Goal: Information Seeking & Learning: Compare options

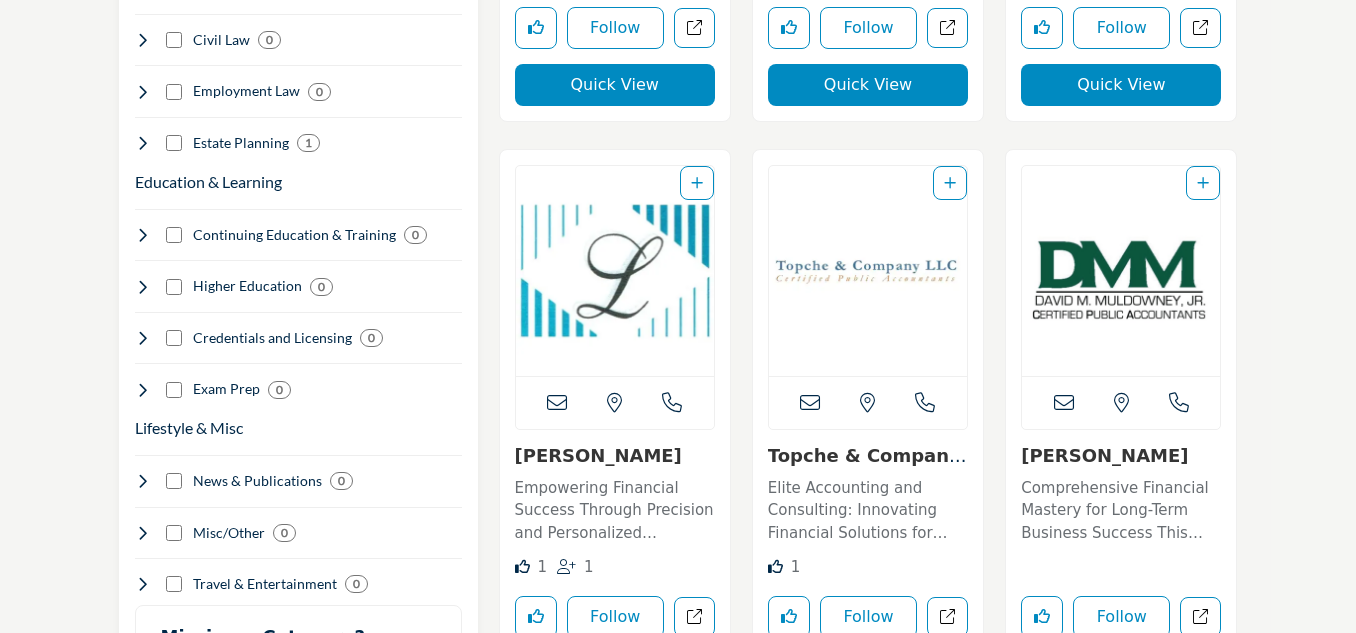
scroll to position [2600, 0]
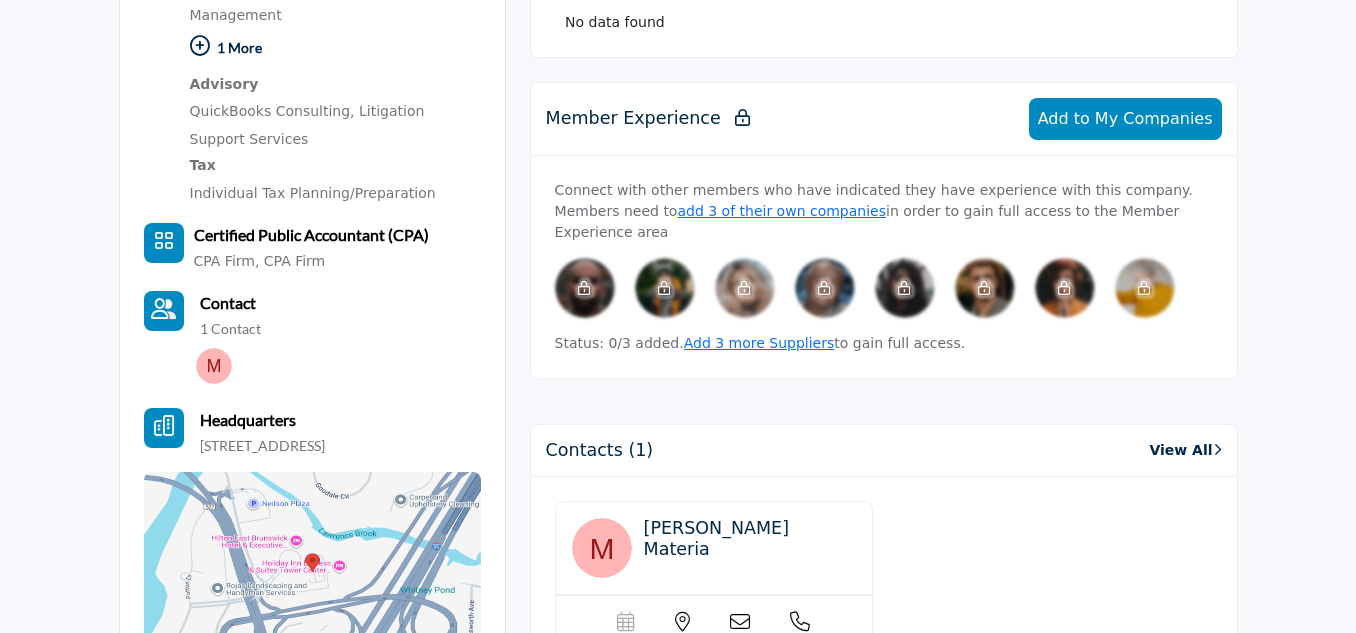
scroll to position [1100, 0]
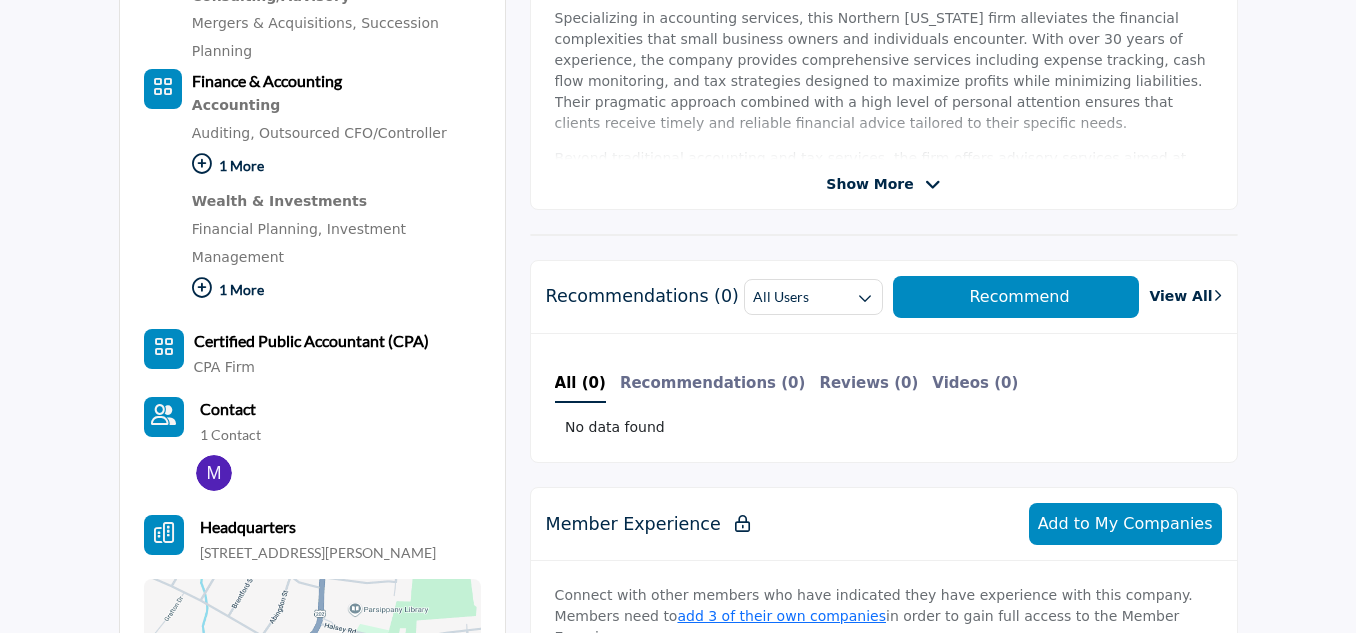
scroll to position [200, 0]
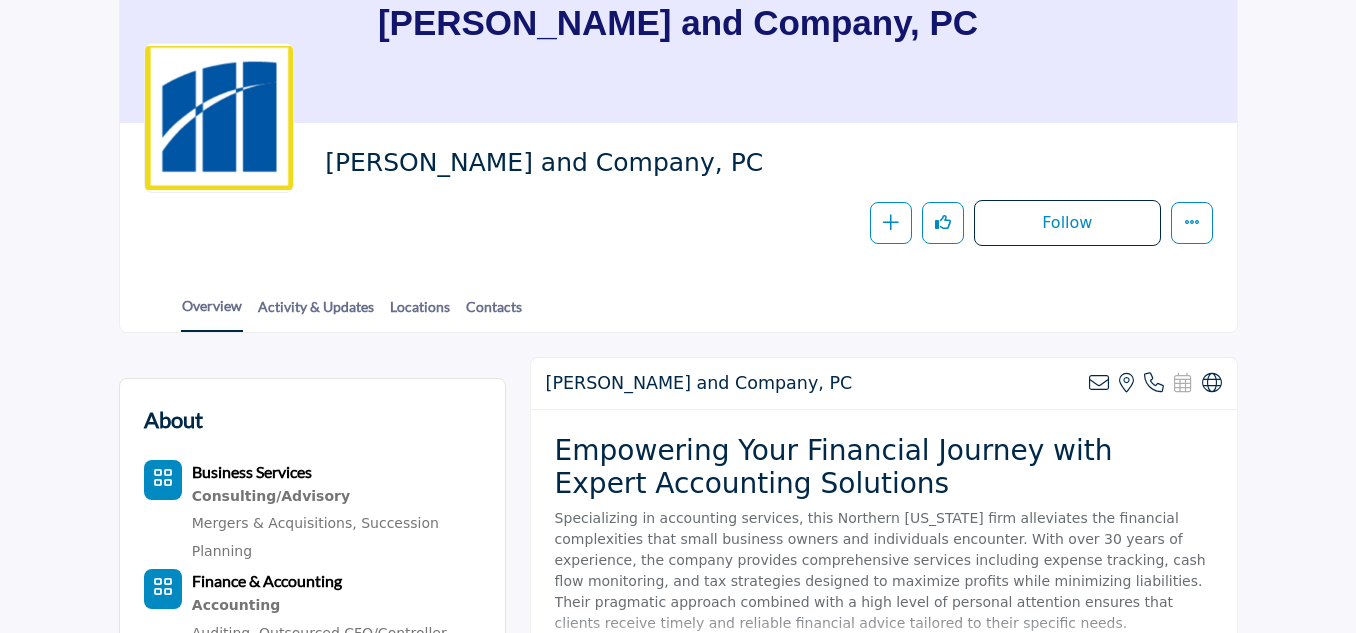
drag, startPoint x: 648, startPoint y: 168, endPoint x: 322, endPoint y: 152, distance: 326.4
click at [322, 152] on div "Magone and Company, PC Follow Following Message Recommend Add to My Suppliers C…" at bounding box center [678, 196] width 1069 height 99
copy span "Magone and Company, PC"
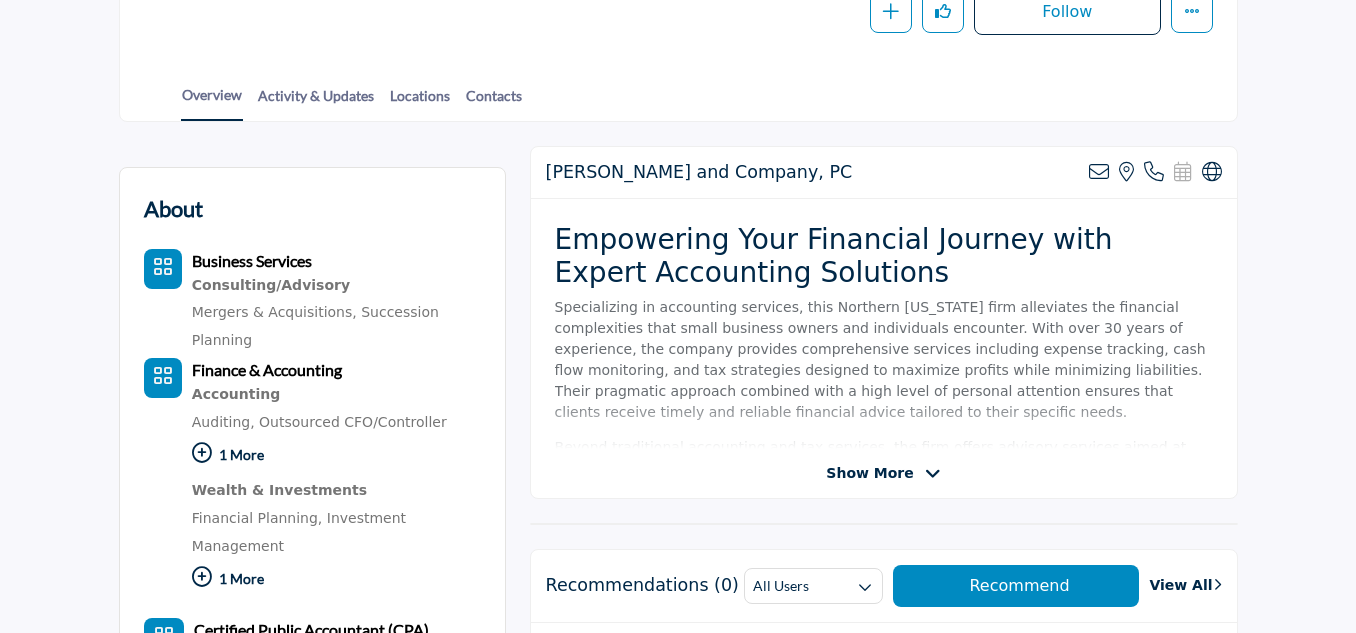
scroll to position [500, 0]
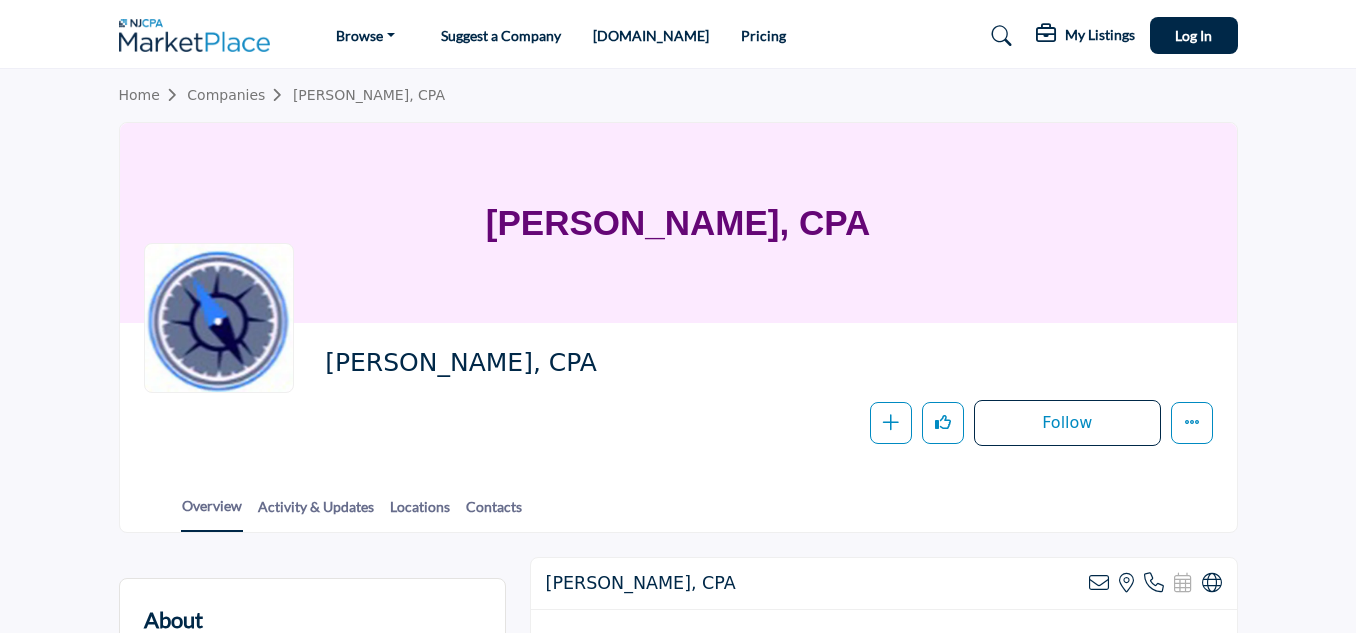
drag, startPoint x: 439, startPoint y: 357, endPoint x: 308, endPoint y: 352, distance: 131.1
click at [308, 352] on div "Joseph J. Gormley, CPA Follow Following Message Recommend Add to My Suppliers P…" at bounding box center [678, 396] width 1069 height 99
copy span "Joseph J. Gormley, CPA"
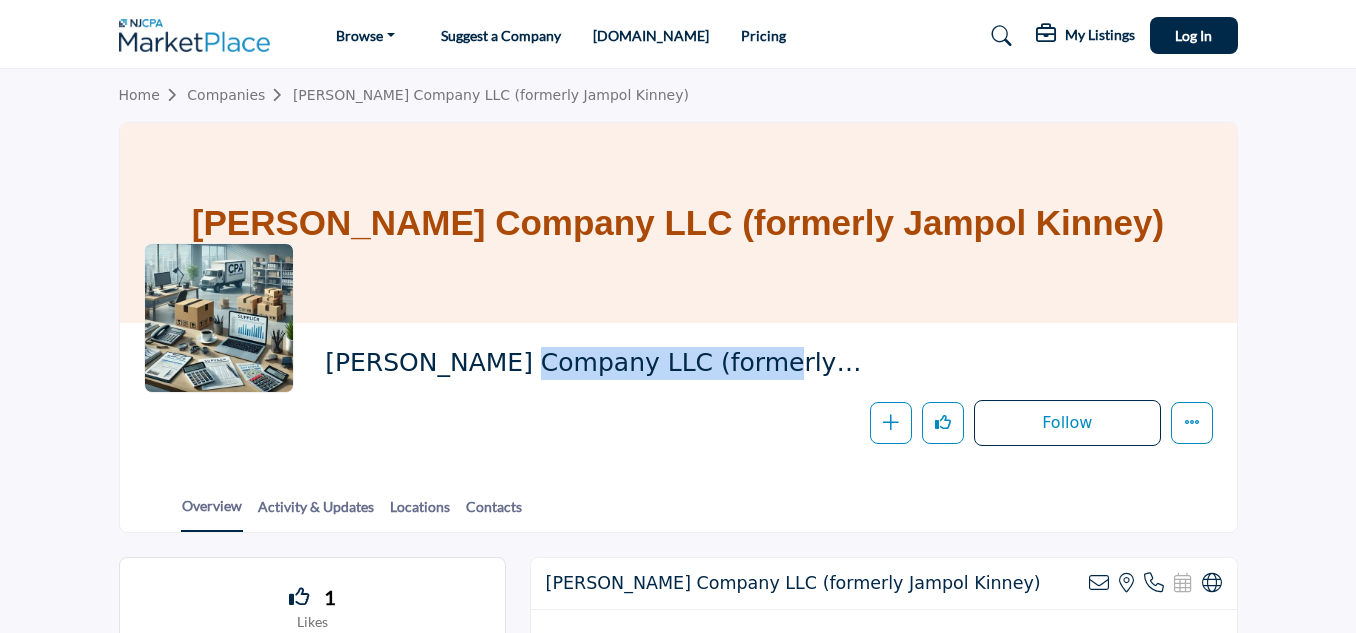
drag, startPoint x: 323, startPoint y: 357, endPoint x: 565, endPoint y: 357, distance: 242.0
click at [565, 357] on div "Kinney Company LLC (formerly Jampol Kinney) Follow Following Message Recommend …" at bounding box center [678, 396] width 1069 height 99
copy span "Kinney Company LLC"
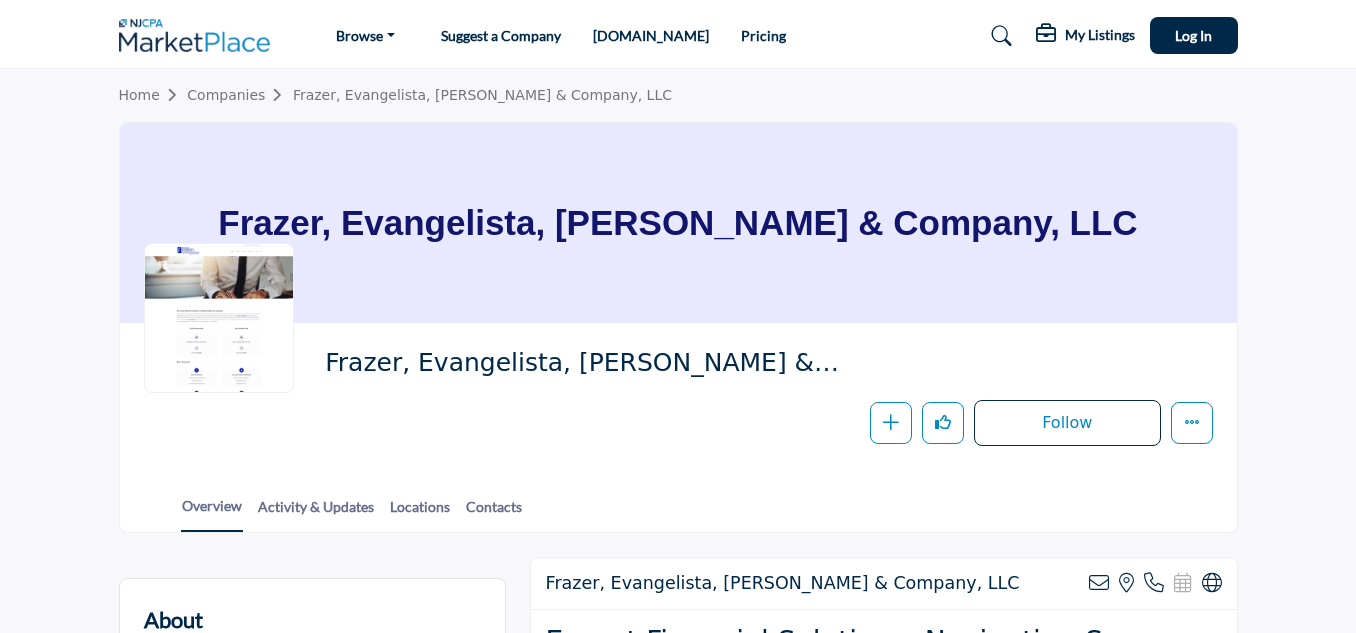
drag, startPoint x: 1039, startPoint y: 221, endPoint x: 314, endPoint y: 205, distance: 725.1
click at [314, 205] on div "Frazer, Evangelista, [PERSON_NAME] & Company, LLC" at bounding box center [678, 223] width 1117 height 200
copy h1 "Frazer, Evangelista, [PERSON_NAME] & Company, LLC"
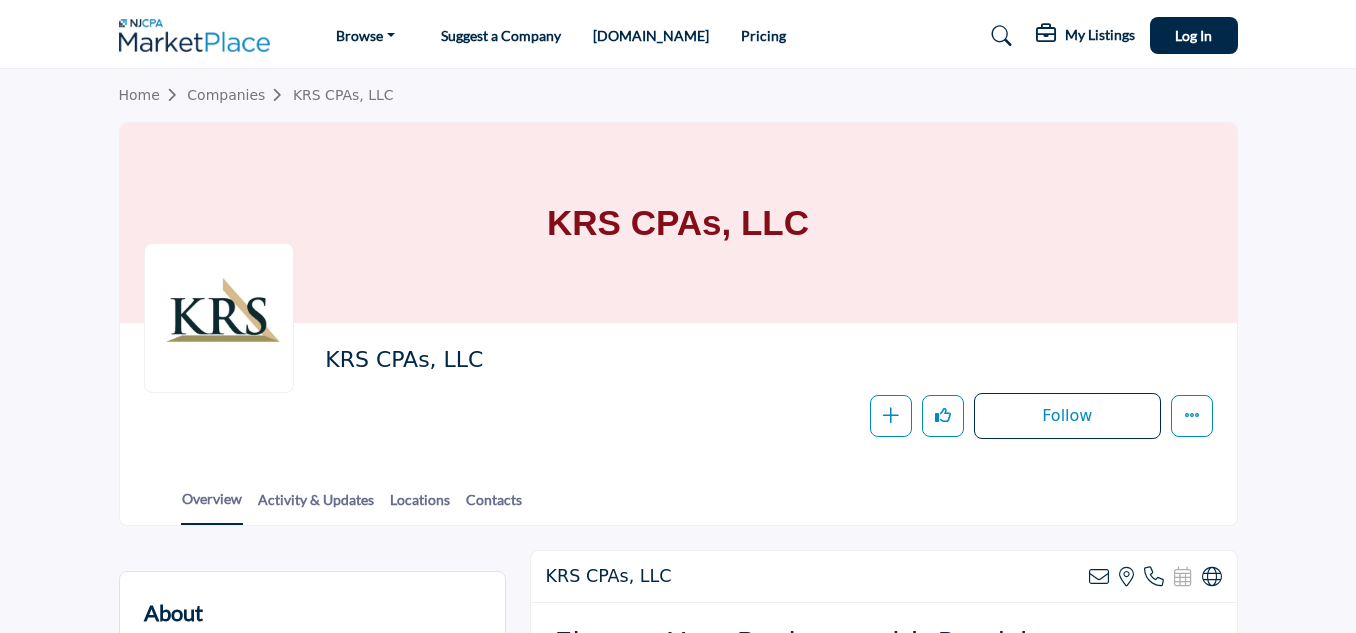
drag, startPoint x: 434, startPoint y: 358, endPoint x: 279, endPoint y: 356, distance: 155.0
click at [279, 356] on div "KRS CPAs, LLC Follow Following Message Recommend Add to My Suppliers Phone Numb…" at bounding box center [678, 393] width 1069 height 92
drag, startPoint x: 853, startPoint y: 211, endPoint x: 538, endPoint y: 224, distance: 315.2
click at [538, 224] on div "KRS CPAs, LLC" at bounding box center [678, 223] width 1117 height 200
copy h1 "KRS CPAs, LLC"
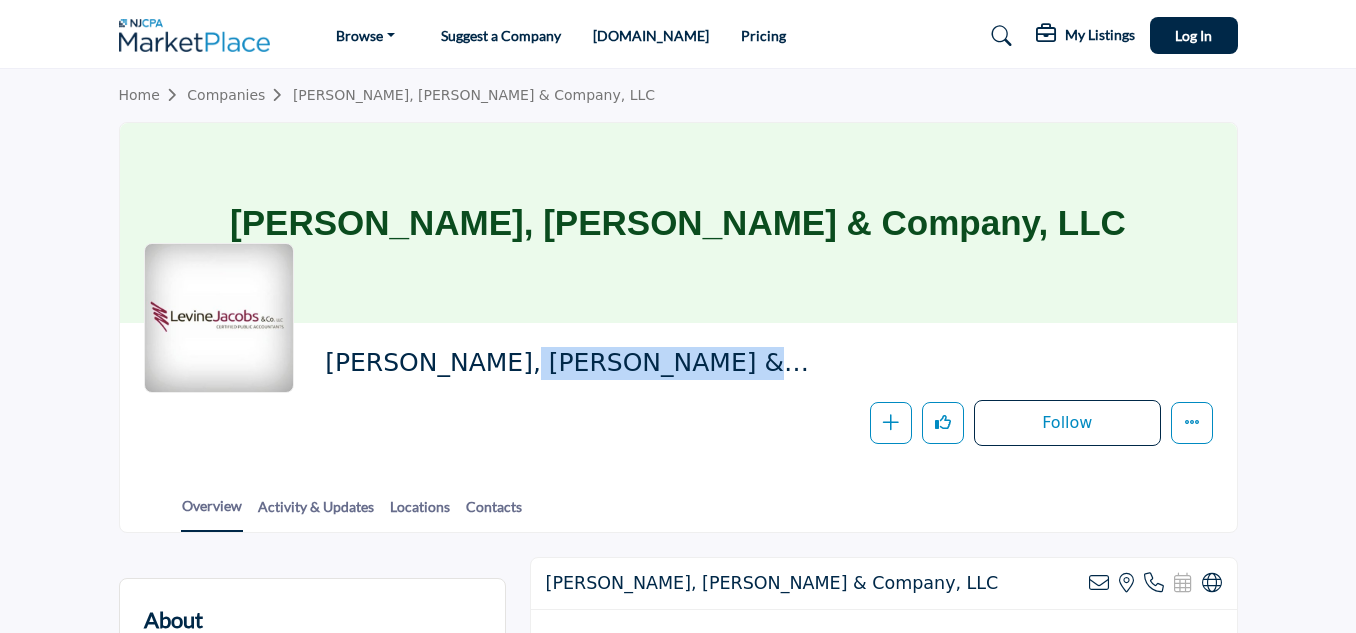
drag, startPoint x: 367, startPoint y: 380, endPoint x: 401, endPoint y: 272, distance: 113.2
click at [325, 368] on span "Levine, Jacobs & Company, LLC" at bounding box center [597, 363] width 545 height 33
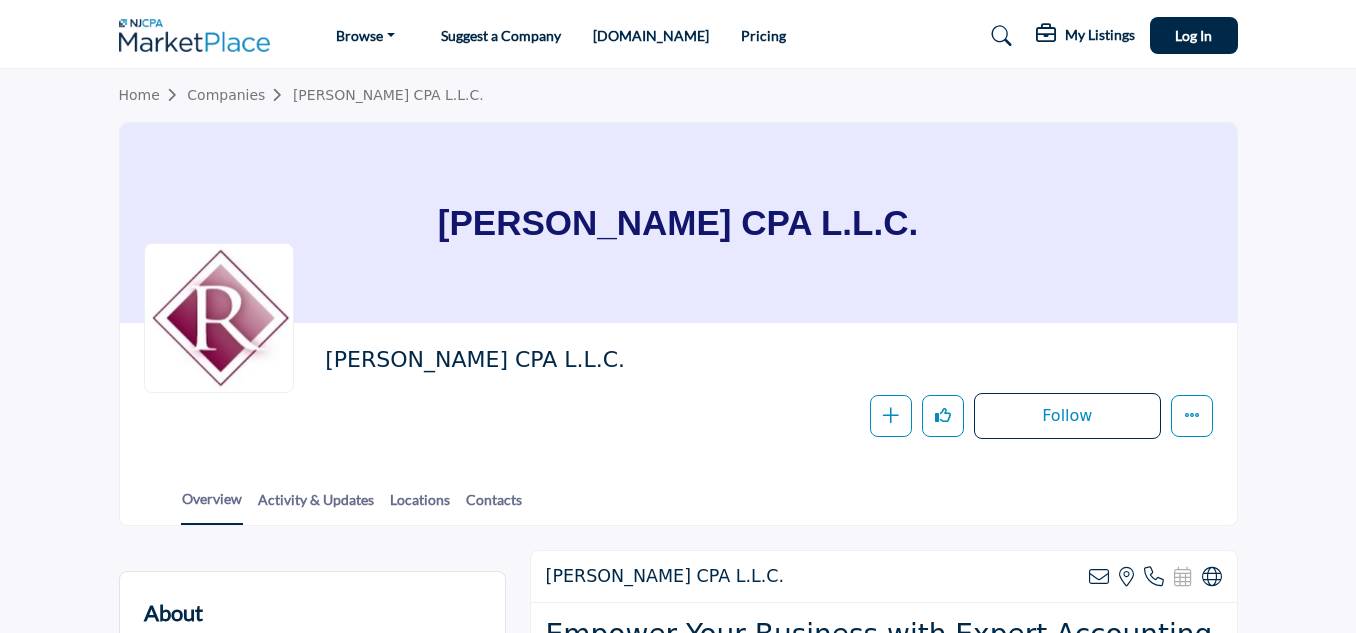
drag, startPoint x: 531, startPoint y: 359, endPoint x: 322, endPoint y: 362, distance: 209.0
click at [322, 362] on div "Rivero CPA L.L.C. Follow Following Message Recommend Add to My Suppliers Phone …" at bounding box center [678, 393] width 1069 height 92
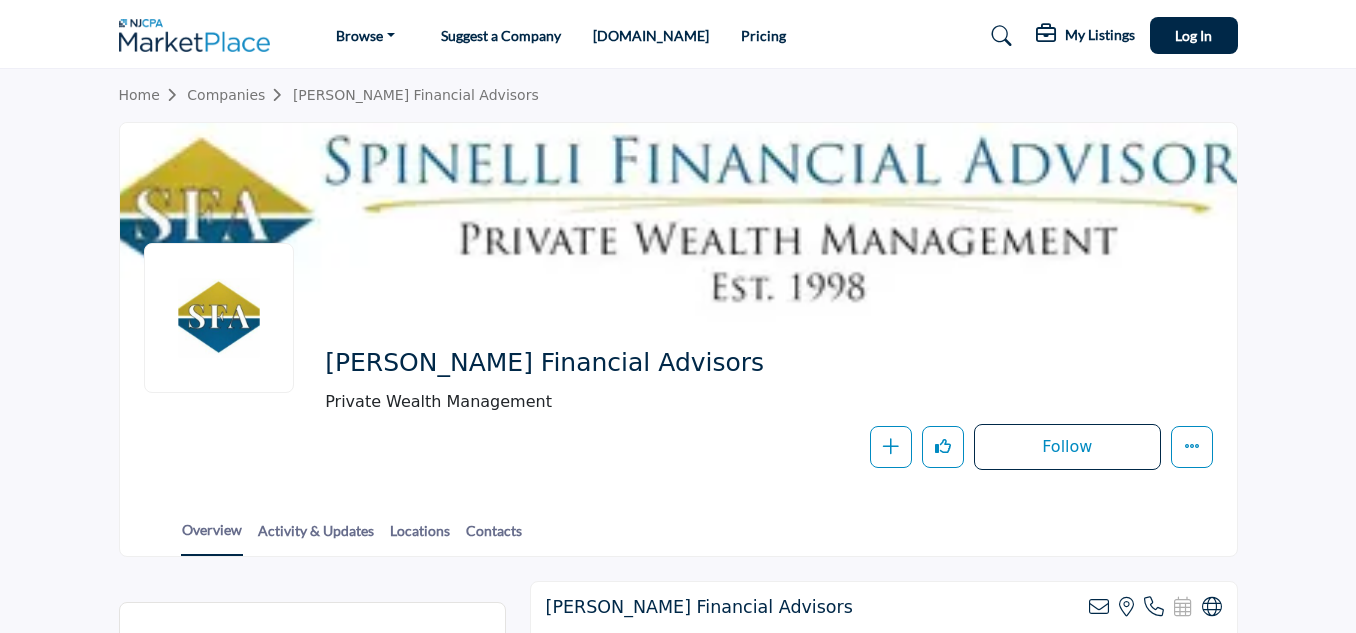
click at [0, 0] on div at bounding box center [0, 0] width 0 height 0
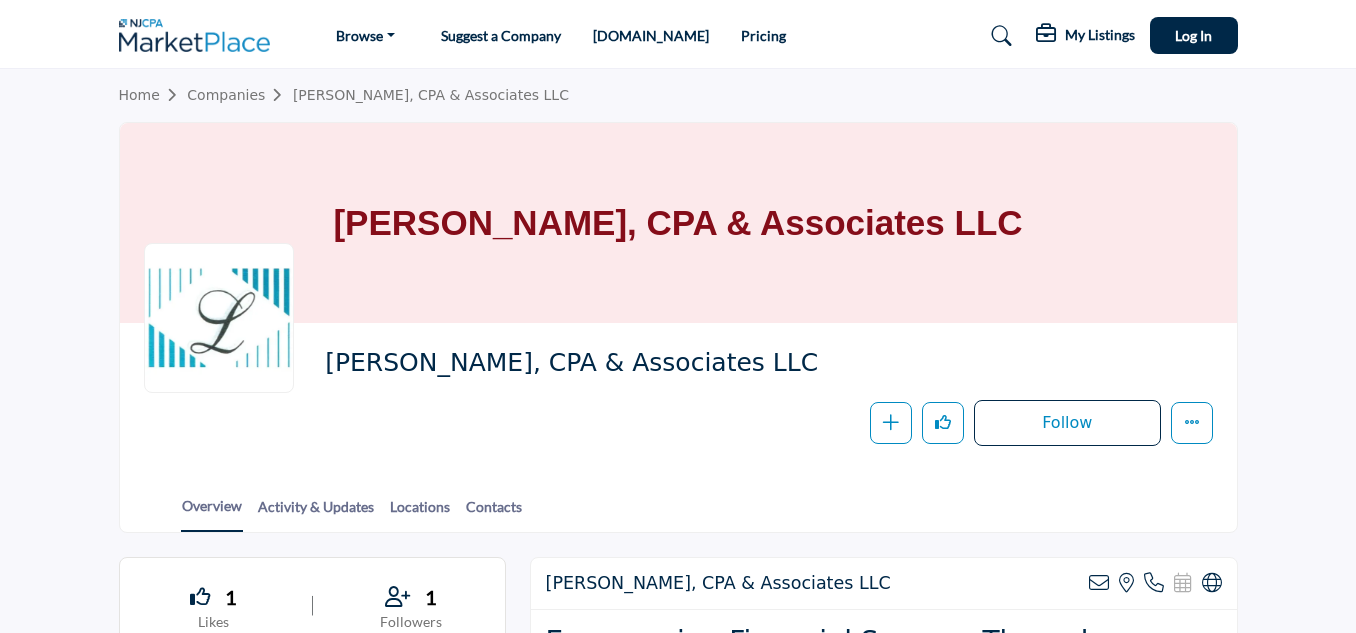
drag, startPoint x: 793, startPoint y: 360, endPoint x: 331, endPoint y: 365, distance: 462.0
click at [331, 365] on span "Richard L. Lipton, CPA & Associates LLC" at bounding box center [597, 363] width 545 height 33
copy span "Richard L. Lipton, CPA & Associates LLC"
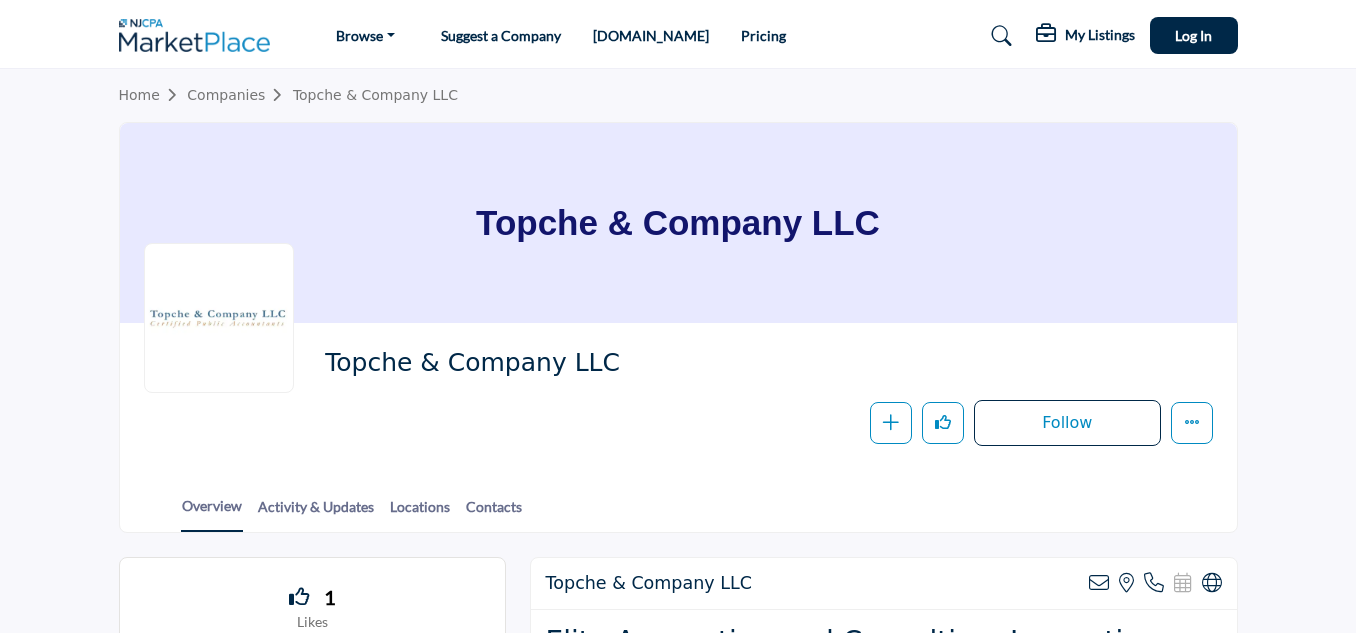
drag, startPoint x: 550, startPoint y: 211, endPoint x: 462, endPoint y: 204, distance: 88.3
click at [462, 204] on div "Topche & Company LLC" at bounding box center [678, 223] width 1117 height 200
copy h1 "Topche & Company LLC"
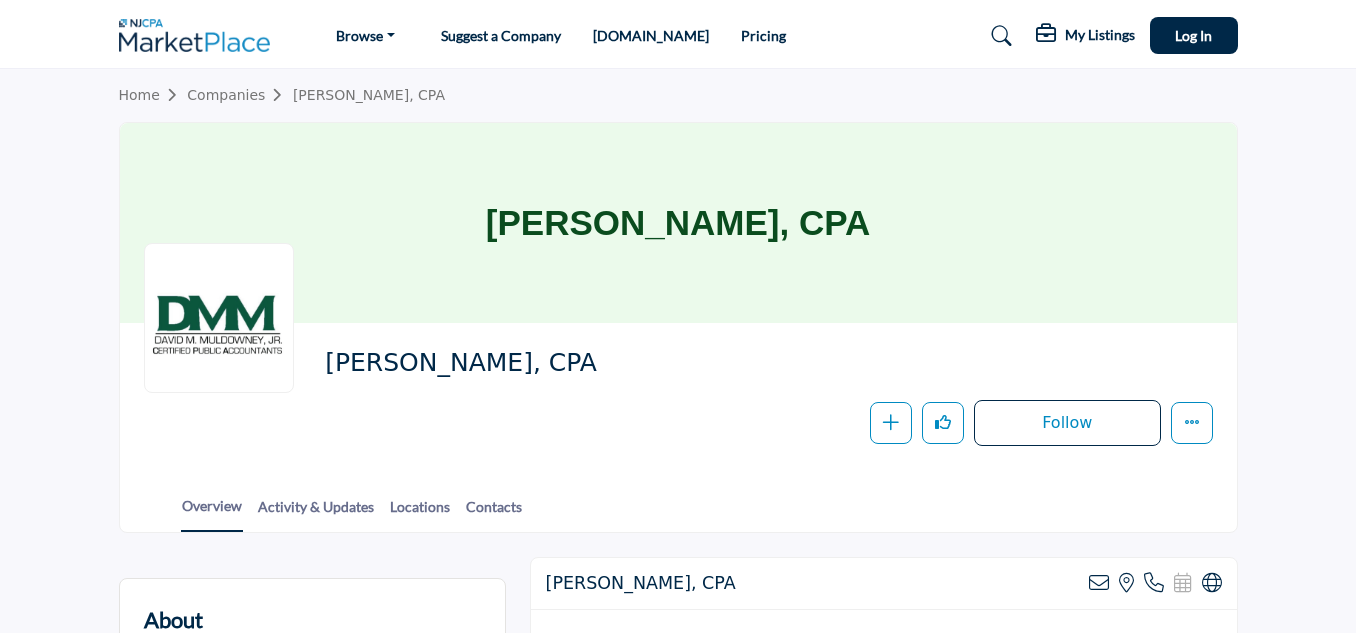
scroll to position [300, 0]
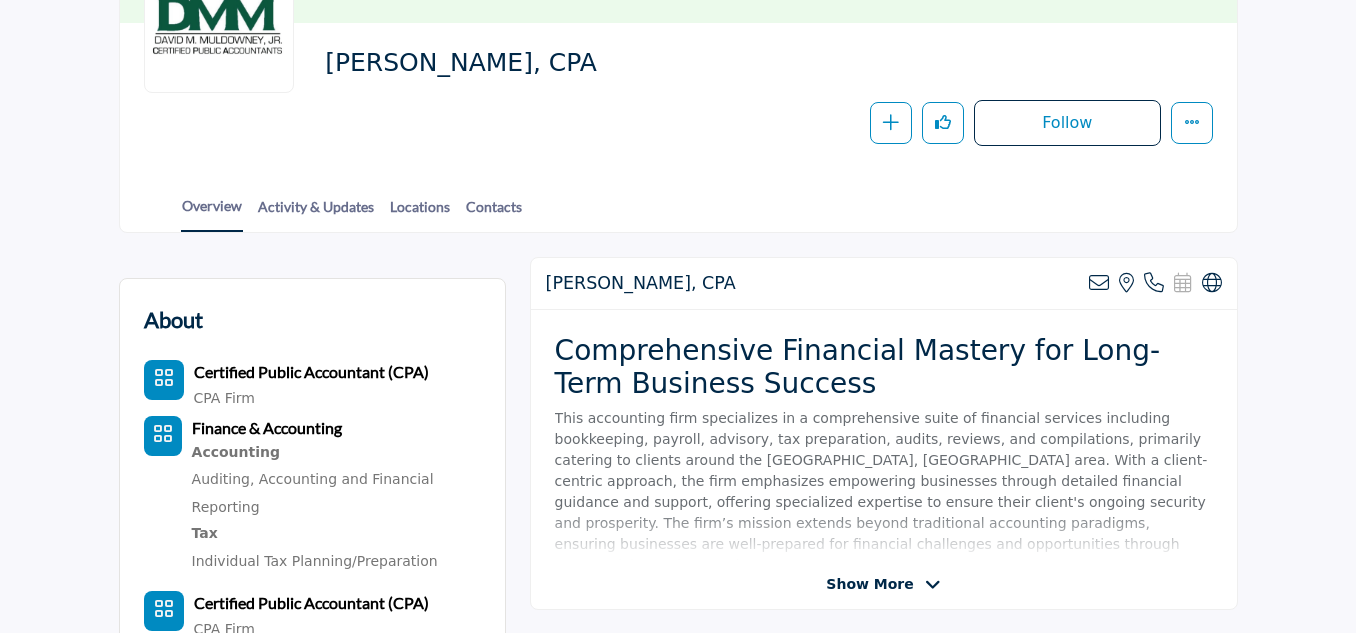
drag, startPoint x: 677, startPoint y: 64, endPoint x: 318, endPoint y: 56, distance: 359.1
click at [318, 56] on div "[PERSON_NAME], CPA Follow Following Message Recommend Add to My Suppliers Phone…" at bounding box center [678, 96] width 1069 height 99
copy span "[PERSON_NAME], CPA"
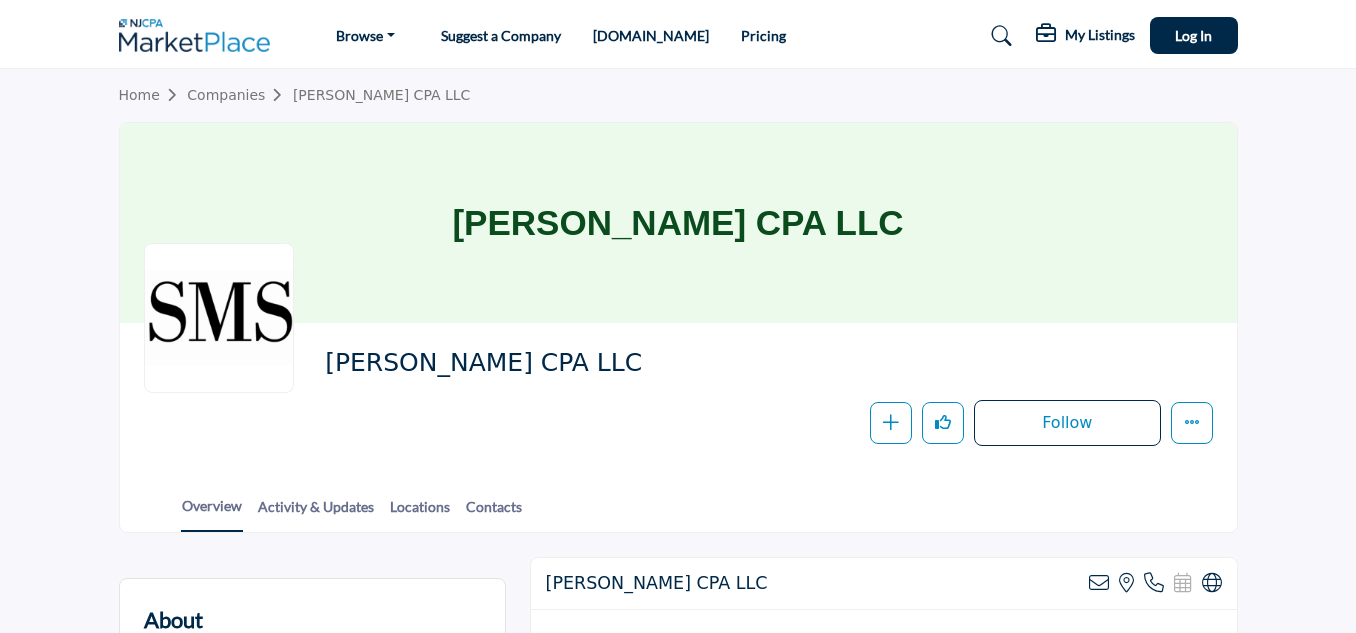
drag, startPoint x: 701, startPoint y: 354, endPoint x: 568, endPoint y: 365, distance: 133.4
click at [321, 360] on div "Susan M. Schlindwein CPA LLC Follow Following Message Recommend Add to My Suppl…" at bounding box center [678, 396] width 1069 height 99
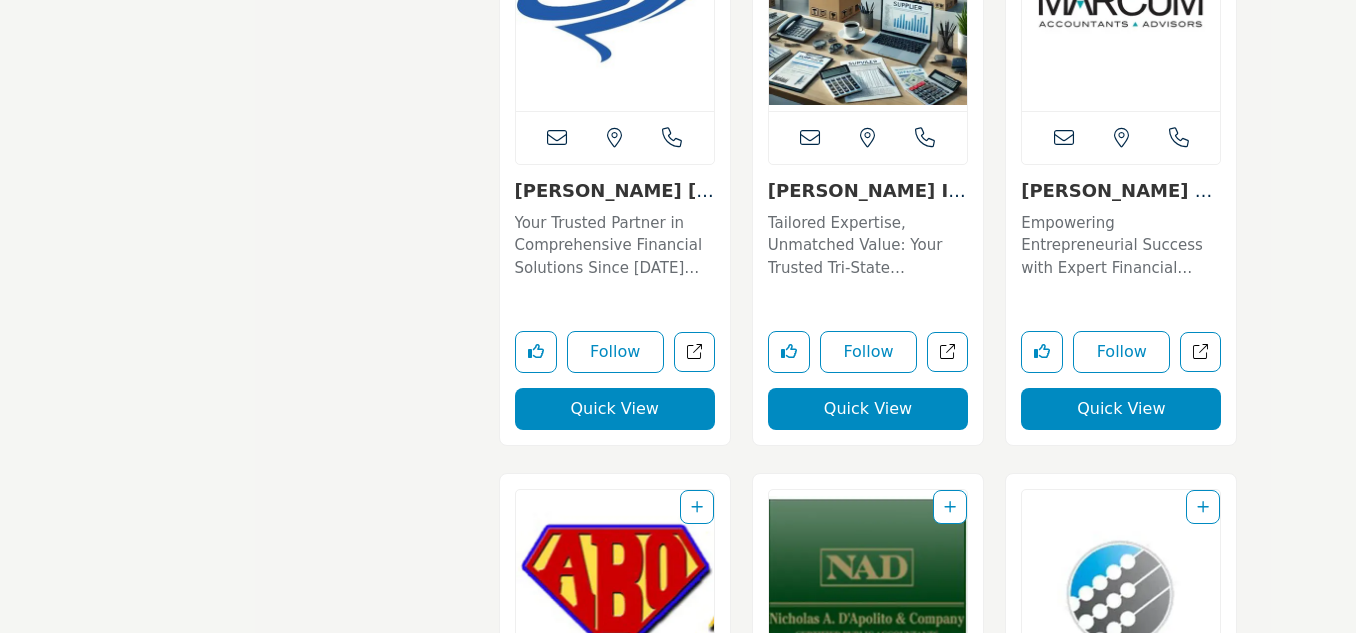
scroll to position [3700, 0]
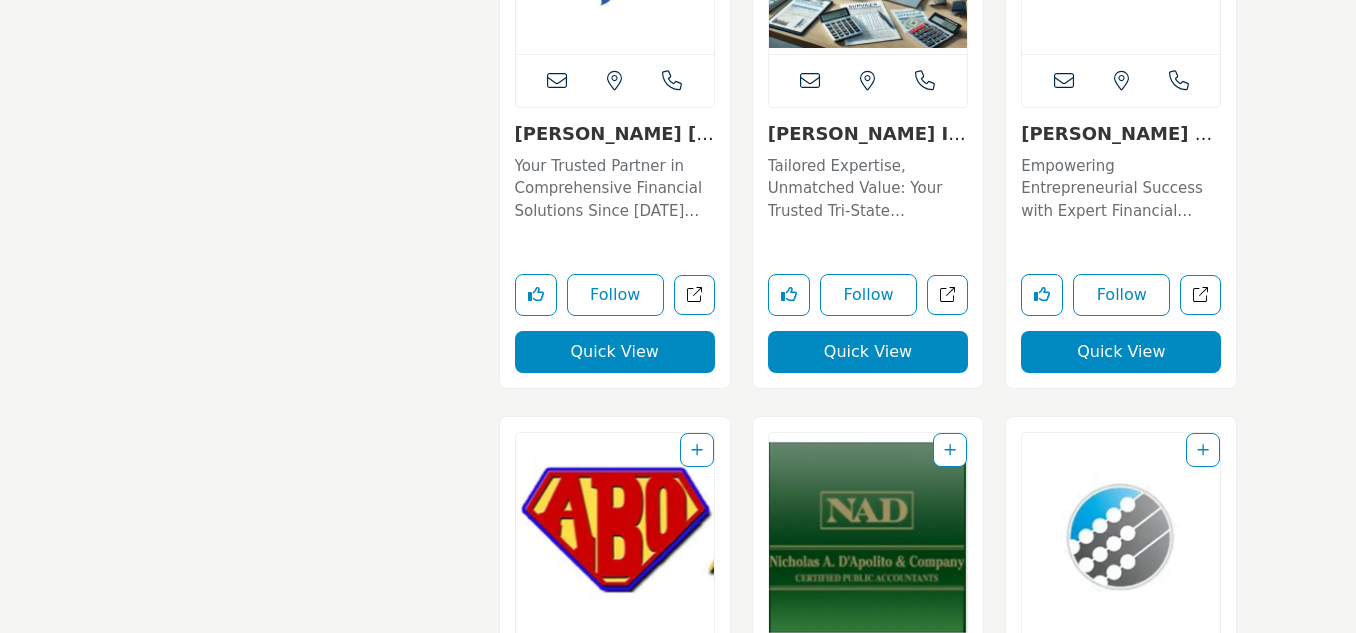
drag, startPoint x: 1117, startPoint y: 56, endPoint x: 390, endPoint y: 409, distance: 808.1
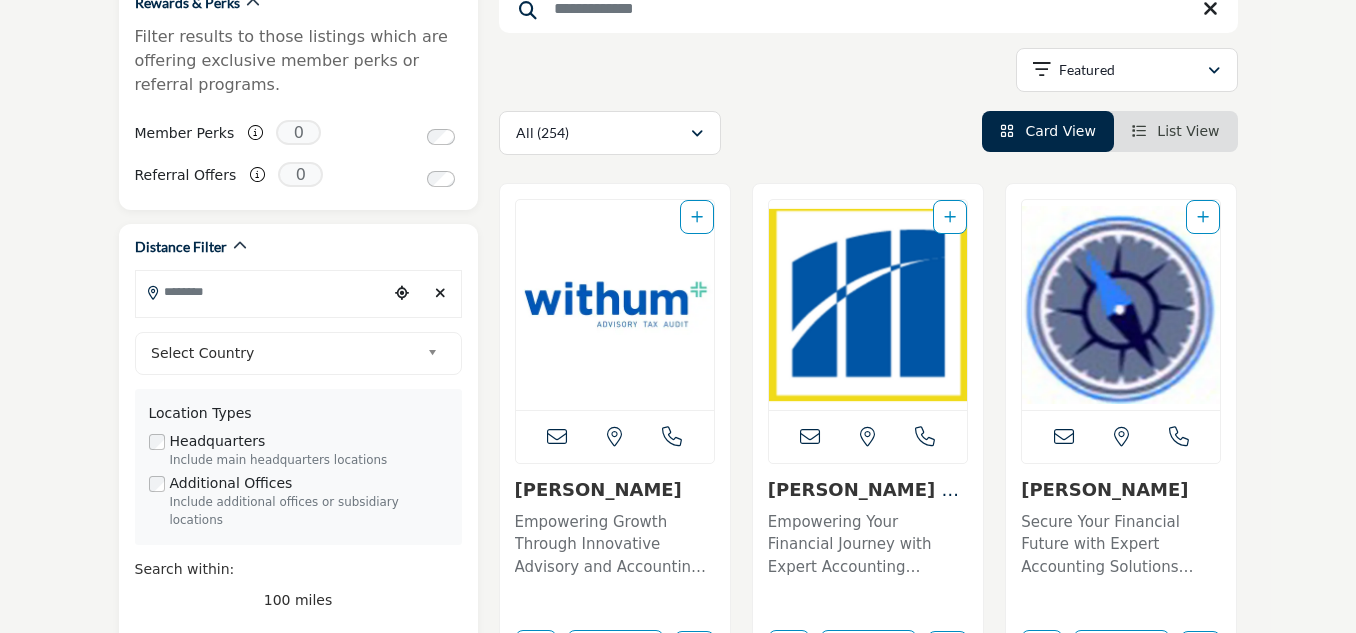
scroll to position [363, 0]
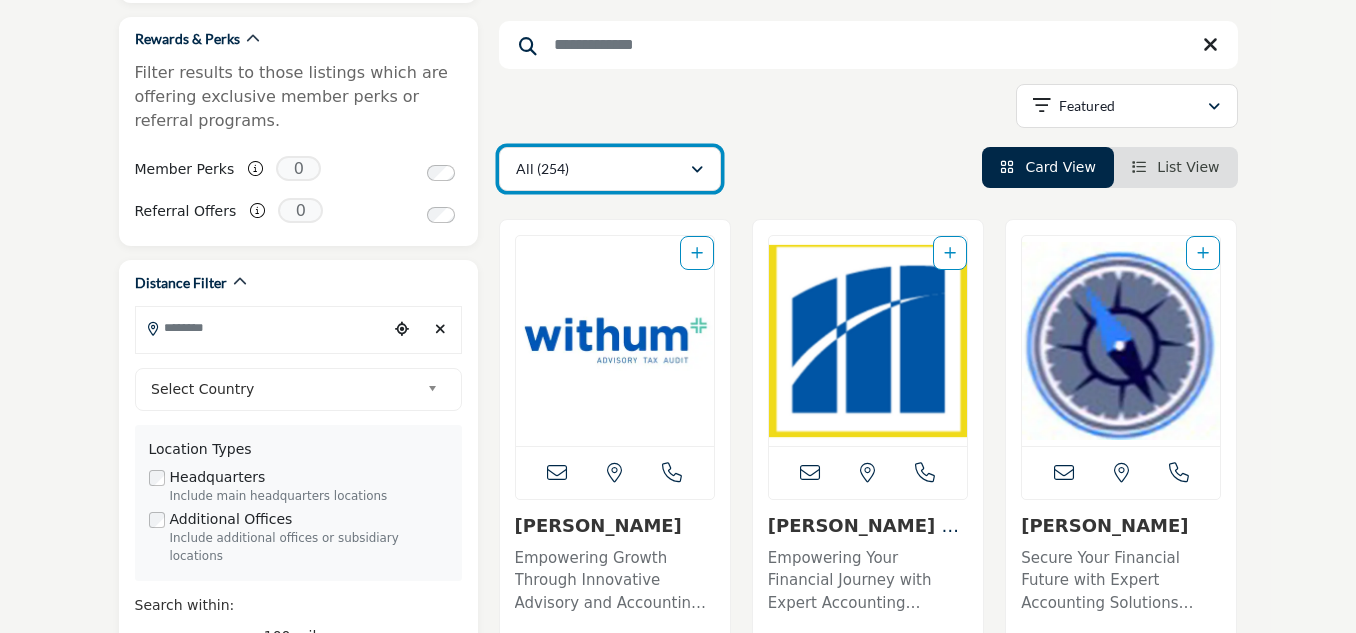
click at [682, 172] on div "All (254)" at bounding box center [603, 169] width 174 height 24
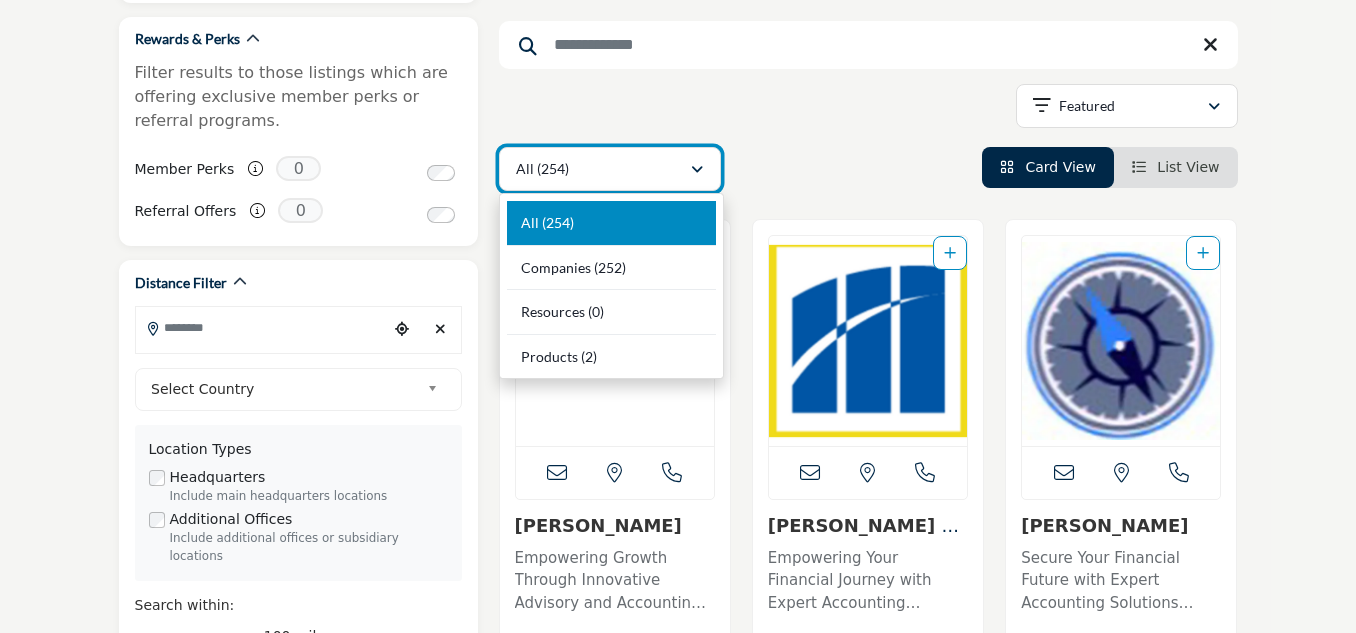
click at [684, 166] on div "All (254)" at bounding box center [603, 169] width 174 height 24
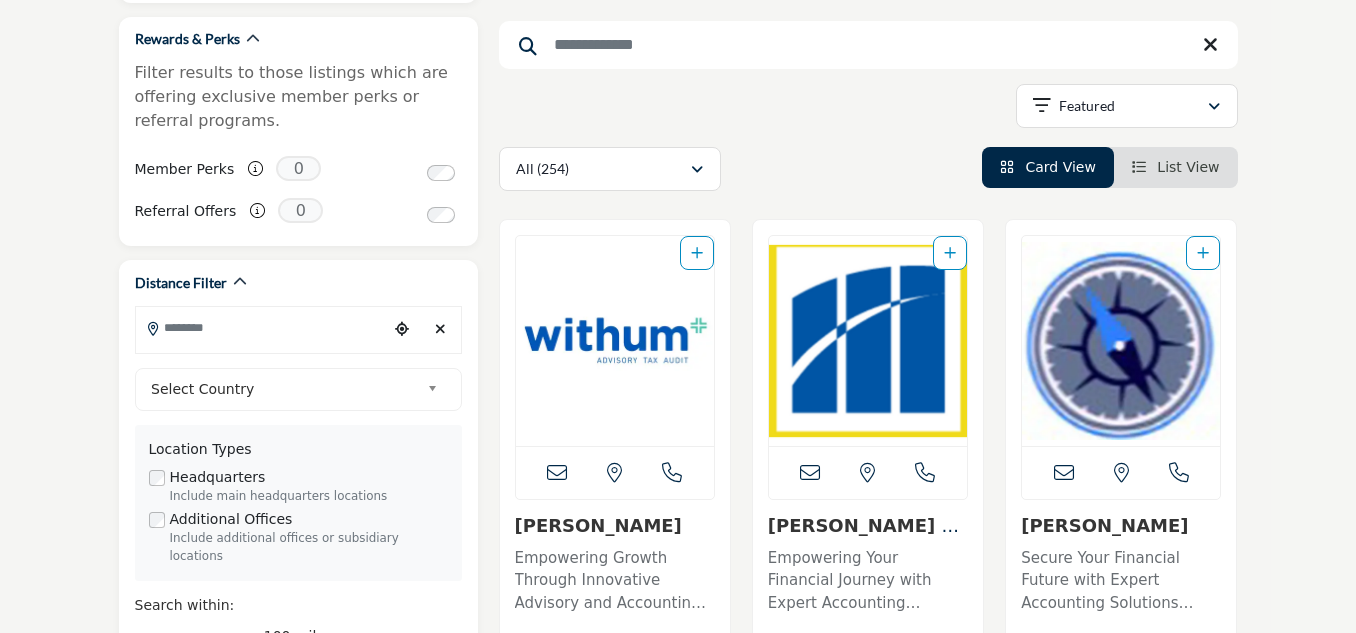
click at [1184, 167] on span "List View" at bounding box center [1188, 167] width 62 height 16
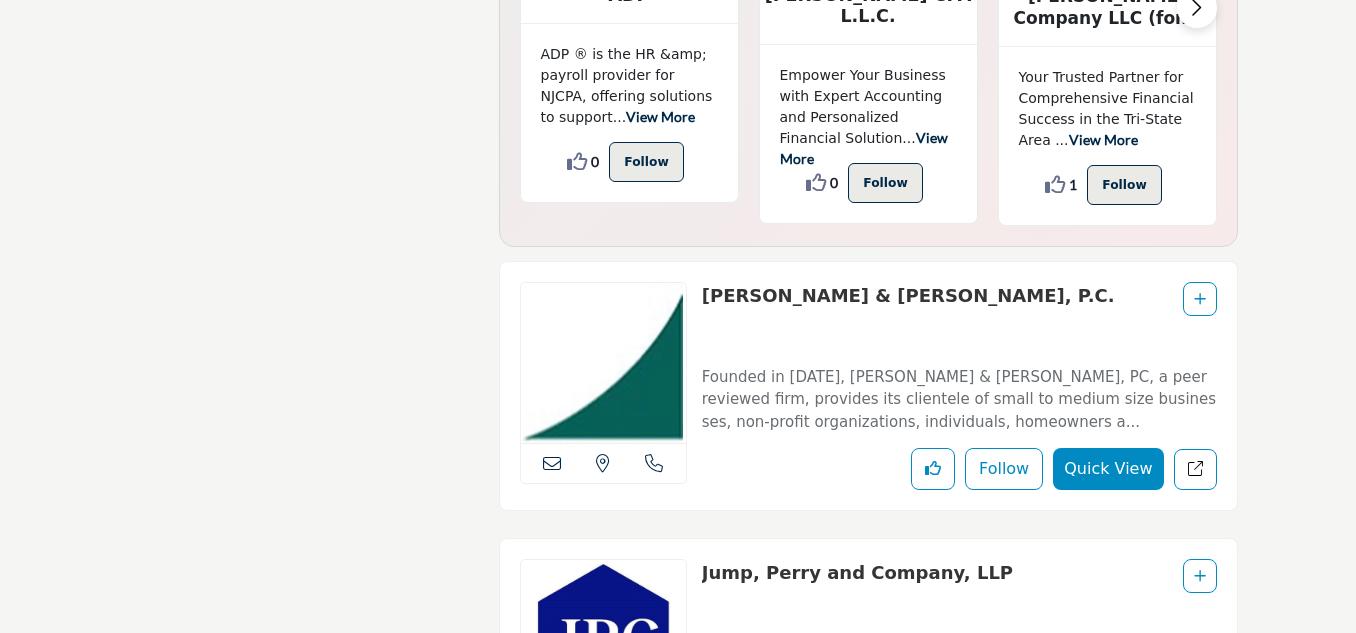
scroll to position [6654, 0]
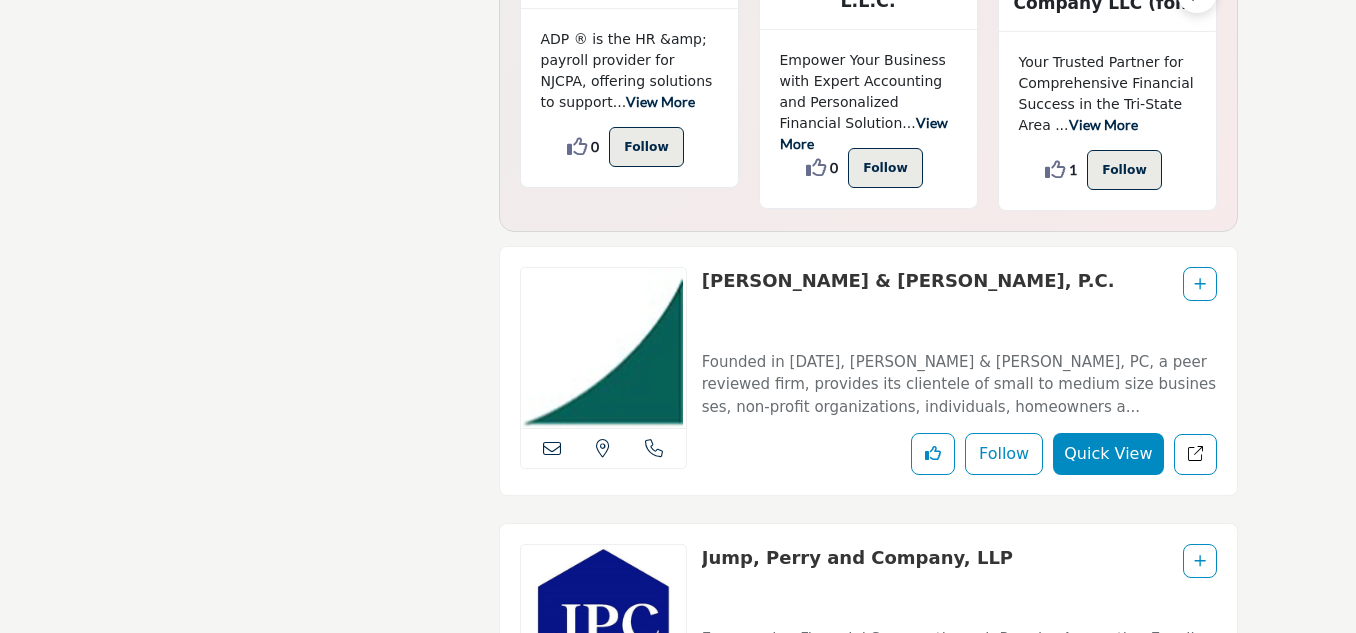
drag, startPoint x: 960, startPoint y: 278, endPoint x: 701, endPoint y: 263, distance: 259.4
click at [700, 271] on div "View the location of this listing Call Number" at bounding box center [868, 371] width 739 height 251
copy link "Fitzpatrick & Fitzpatrick, P.C."
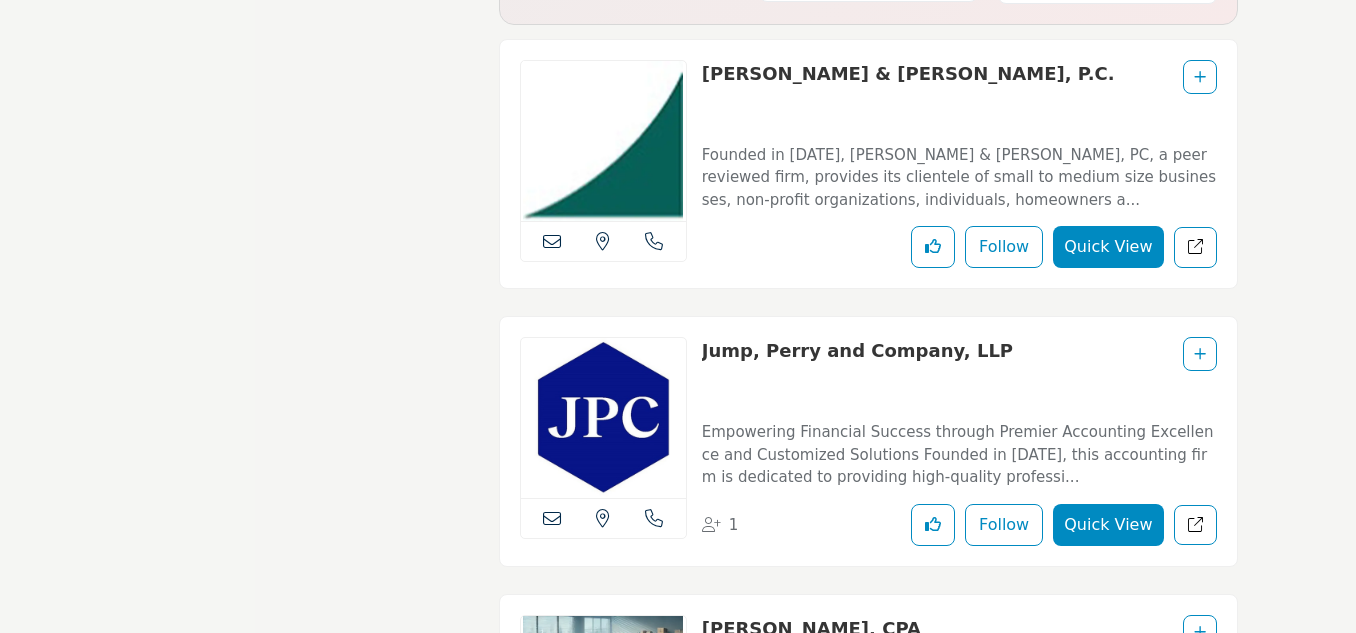
scroll to position [6954, 0]
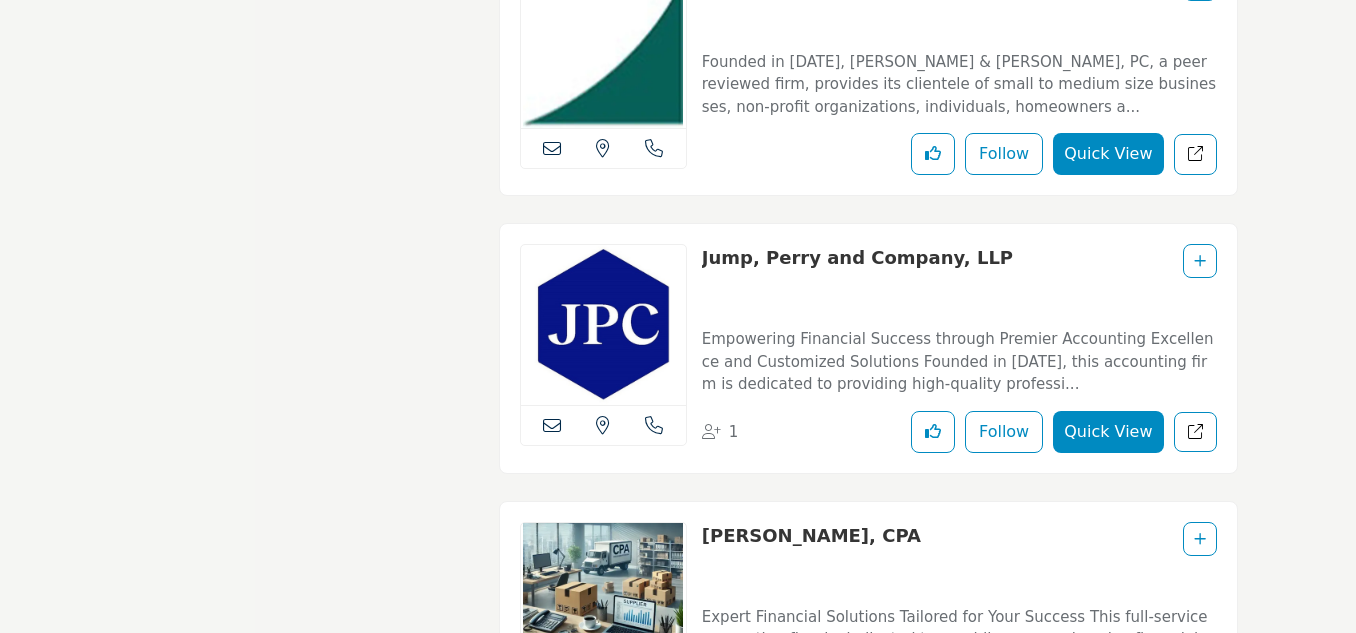
drag, startPoint x: 995, startPoint y: 252, endPoint x: 671, endPoint y: 252, distance: 324.0
click at [671, 252] on div "View the location of this listing Call Number 1" at bounding box center [868, 348] width 739 height 251
copy div "View the location of this listing Call Number Jump, Perry and Company, LLP"
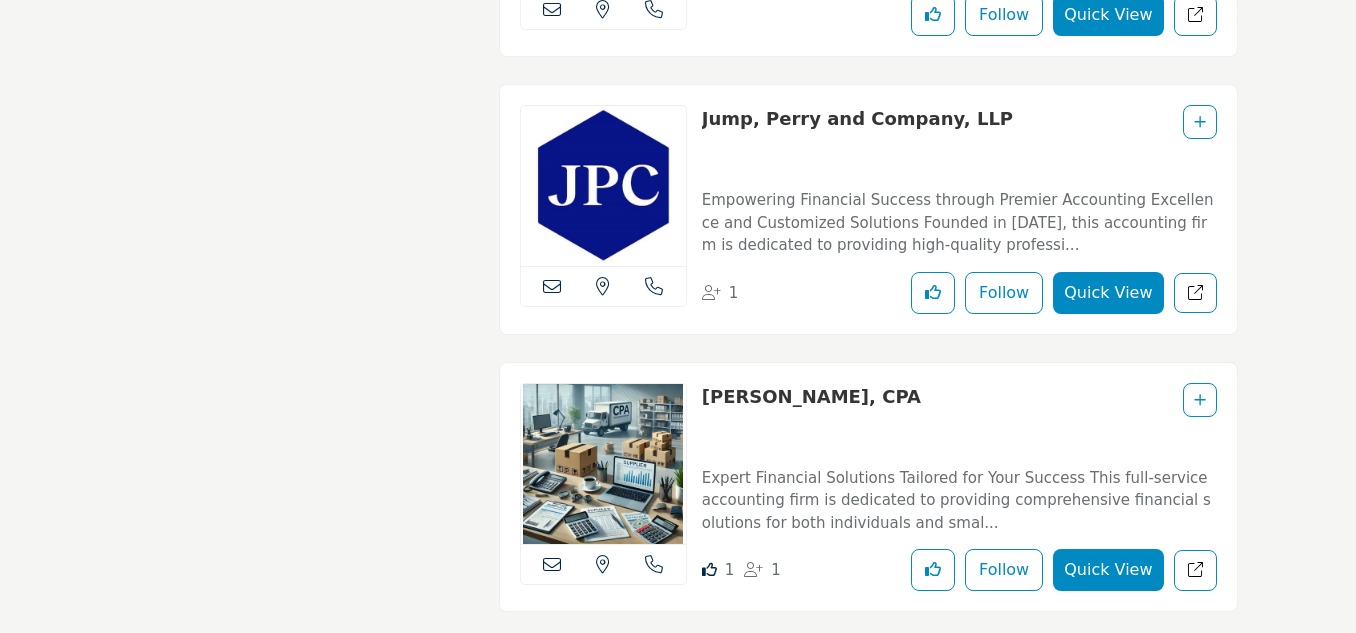
scroll to position [7254, 0]
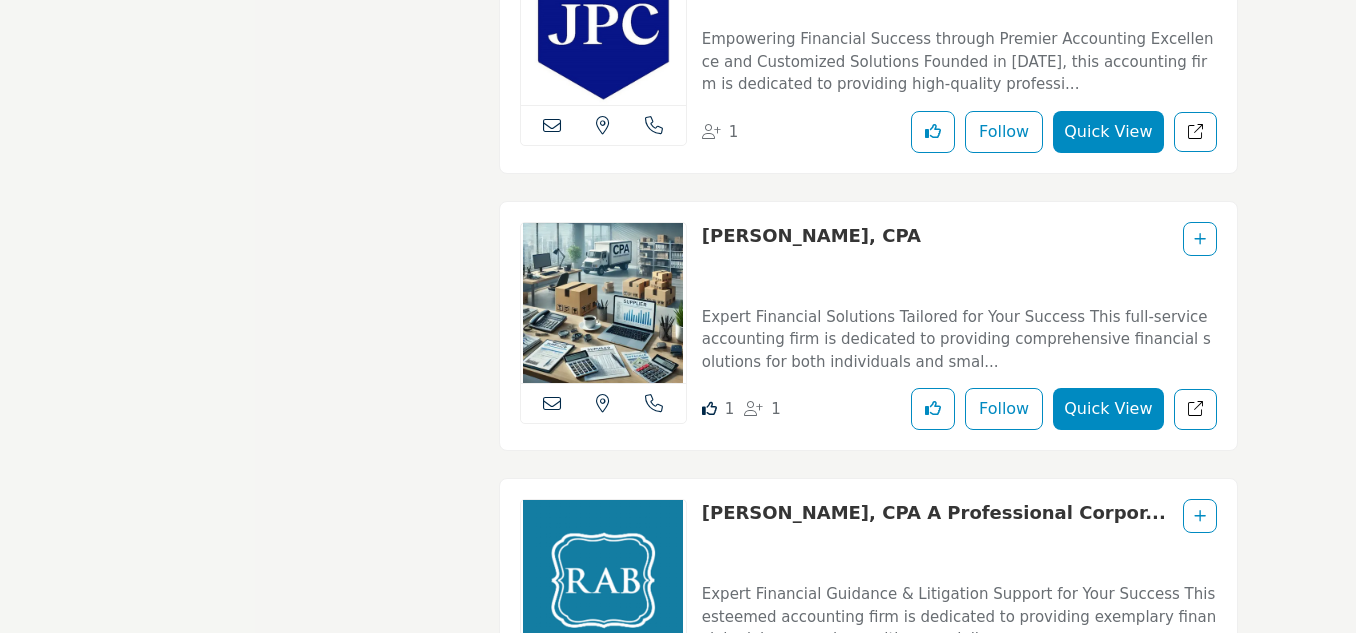
drag, startPoint x: 906, startPoint y: 235, endPoint x: 696, endPoint y: 234, distance: 210.0
click at [696, 234] on div "View the location of this listing Call Number 1" at bounding box center [868, 326] width 739 height 251
copy link "Fred Bachmann, CPA"
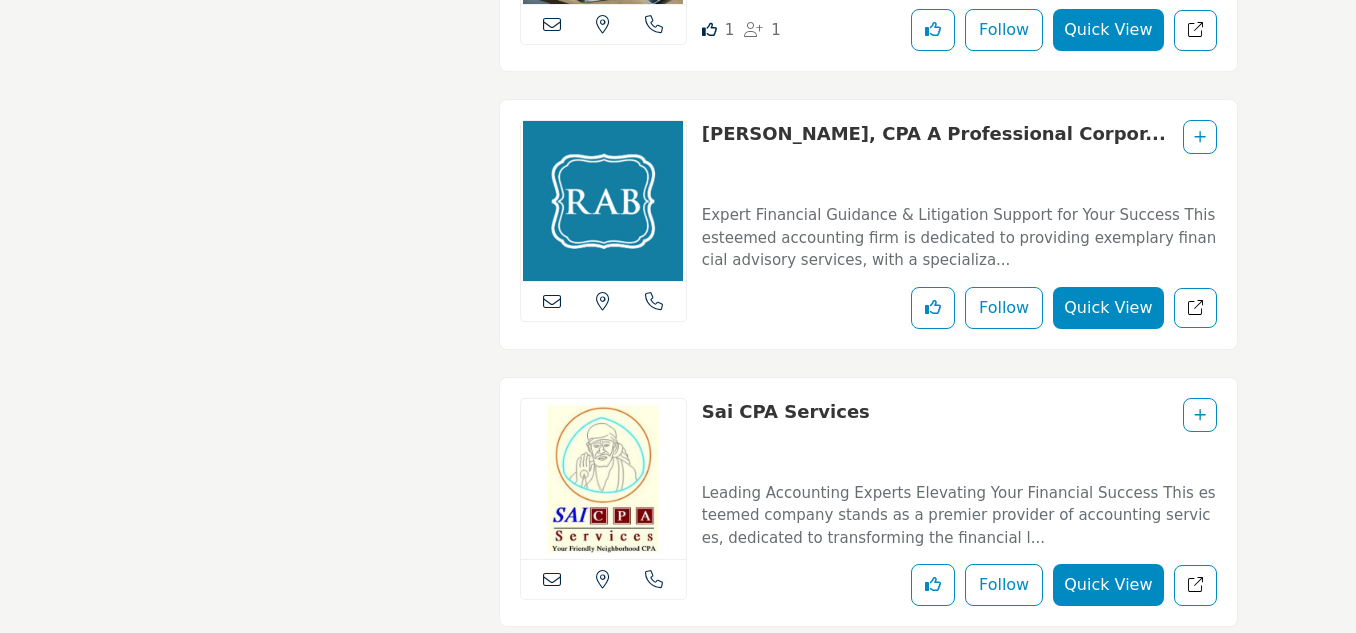
scroll to position [7854, 0]
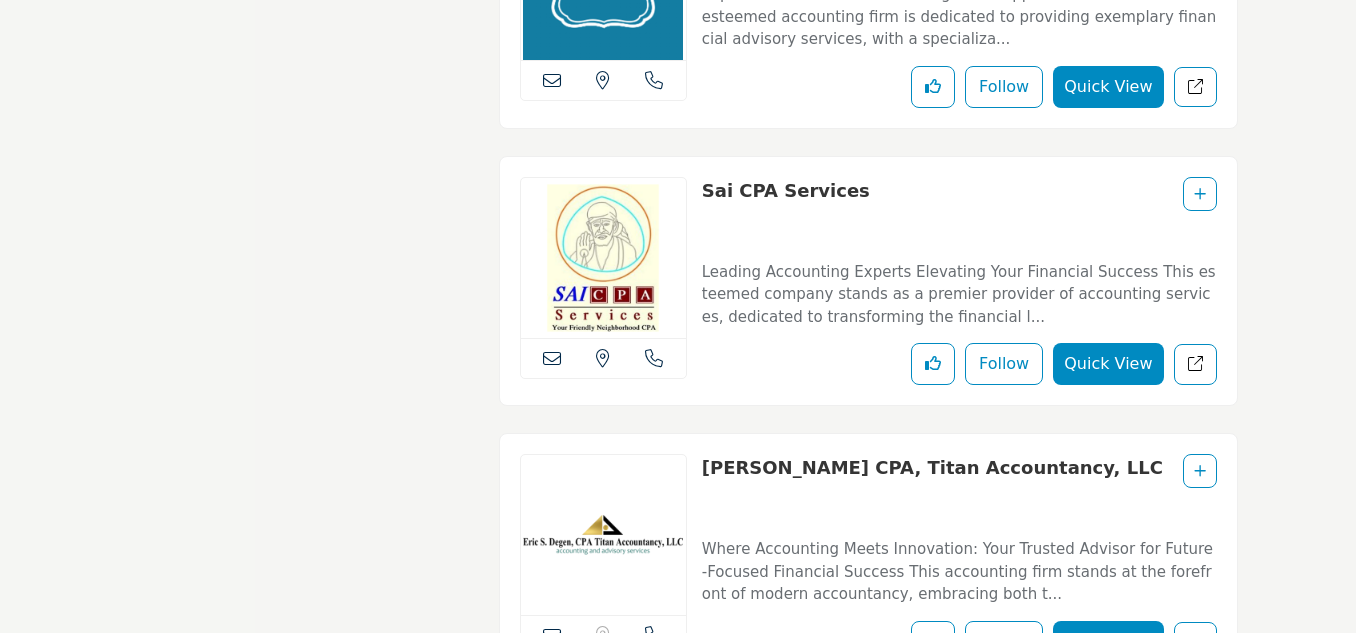
drag, startPoint x: 719, startPoint y: 192, endPoint x: 689, endPoint y: 190, distance: 30.1
click at [689, 190] on div "View the location of this listing Call Number" at bounding box center [868, 281] width 739 height 251
copy div "View the location of this listing Call Number Sai CPA Services"
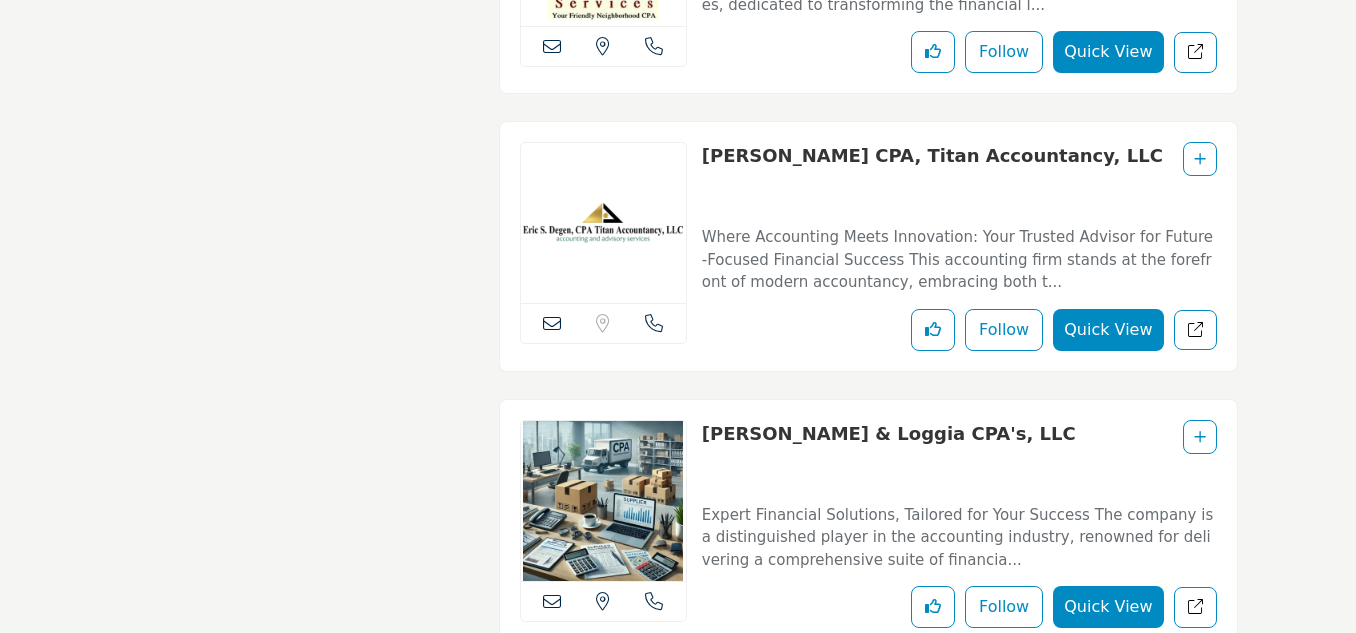
scroll to position [8354, 0]
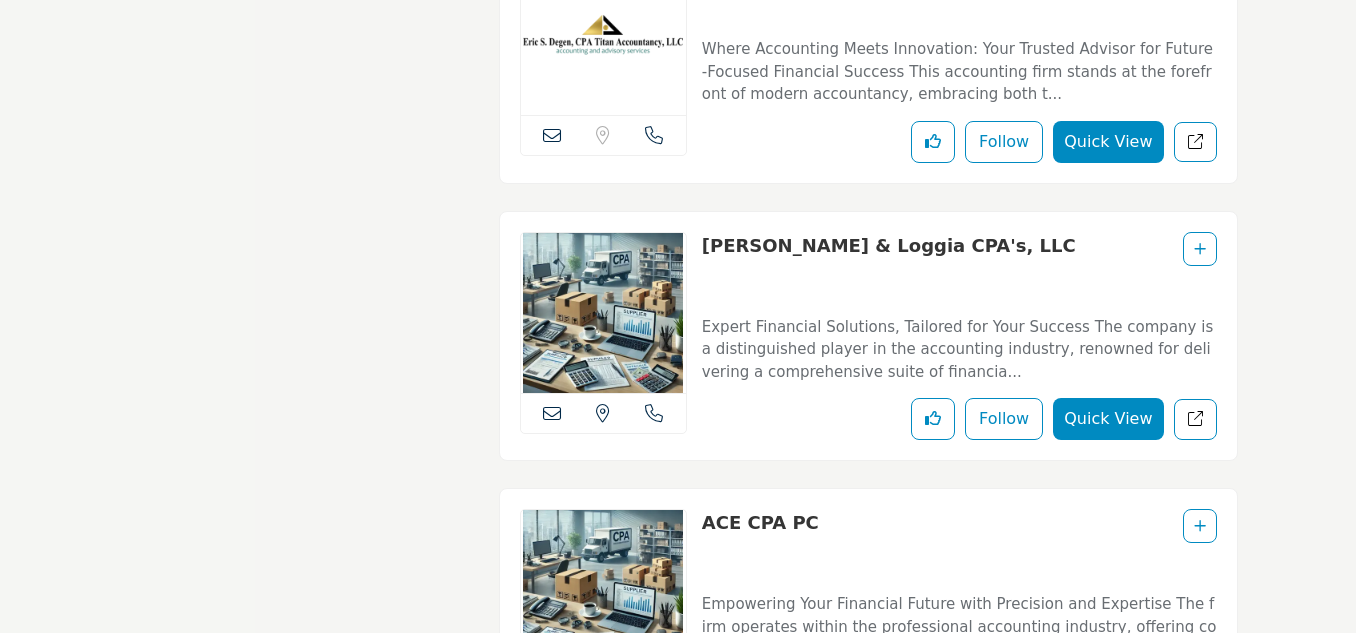
drag, startPoint x: 991, startPoint y: 241, endPoint x: 703, endPoint y: 229, distance: 288.2
click at [703, 229] on div "View the location of this listing Call Number" at bounding box center [868, 336] width 739 height 251
copy link "Goldstein & Loggia CPA's, LLC"
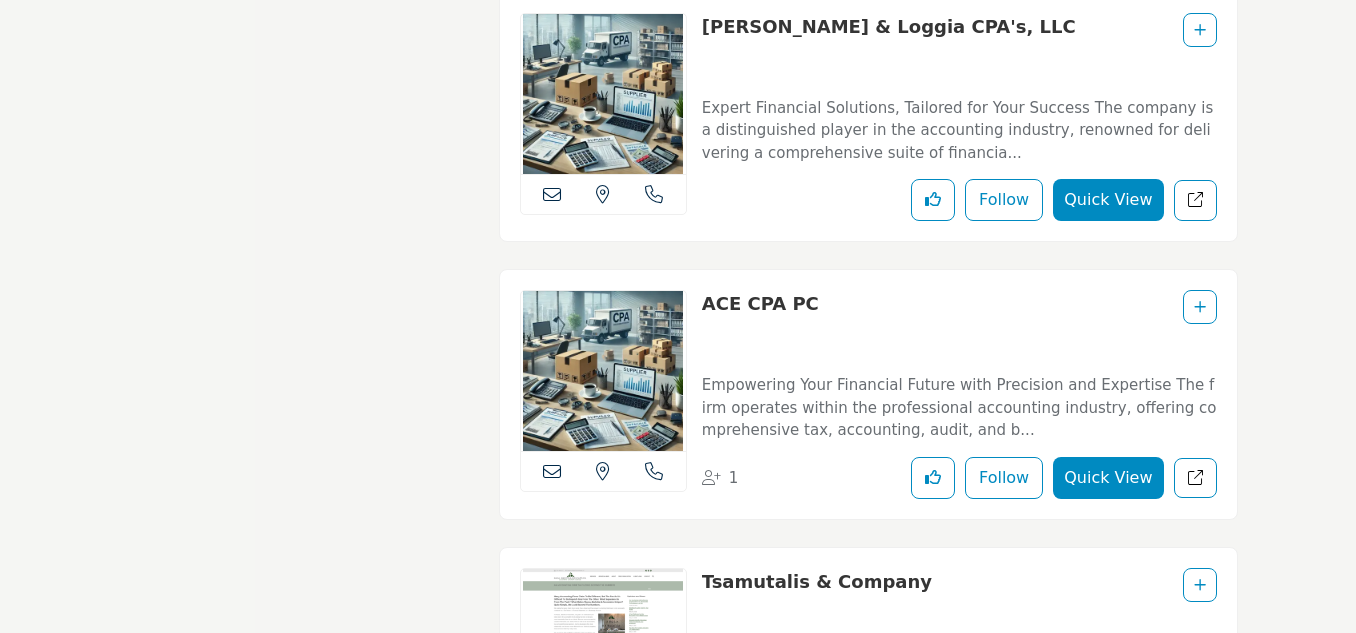
scroll to position [8654, 0]
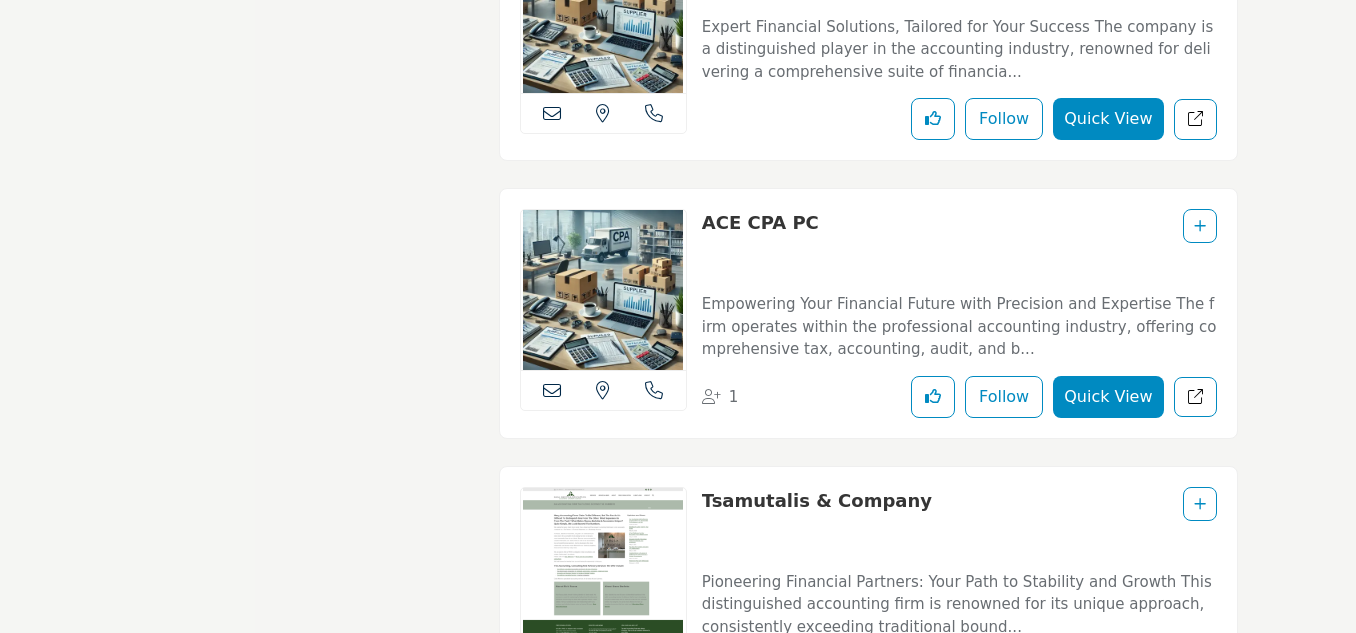
drag, startPoint x: 817, startPoint y: 220, endPoint x: 708, endPoint y: 222, distance: 109.0
click at [708, 222] on div "ACE CPA PC" at bounding box center [959, 242] width 515 height 67
click at [802, 222] on div "ACE CPA PC" at bounding box center [959, 242] width 515 height 67
drag, startPoint x: 815, startPoint y: 223, endPoint x: 702, endPoint y: 212, distance: 113.5
click at [702, 212] on div "ACE CPA PC" at bounding box center [959, 242] width 515 height 67
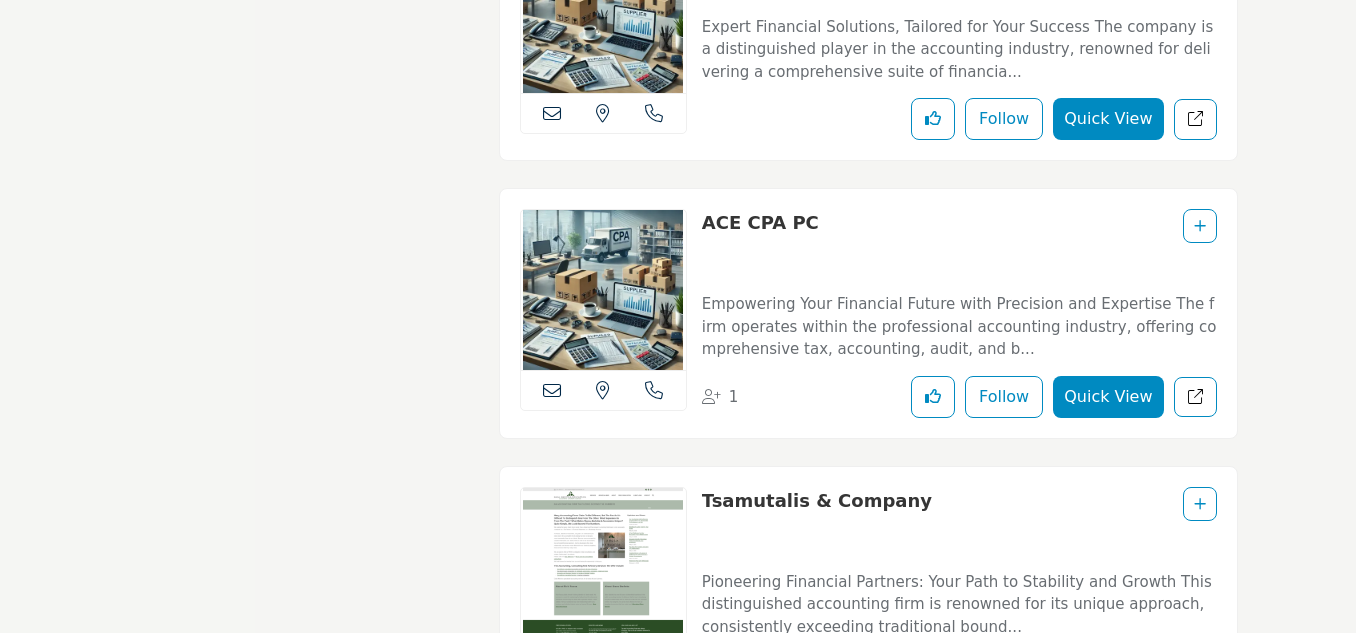
copy link "ACE CPA PC"
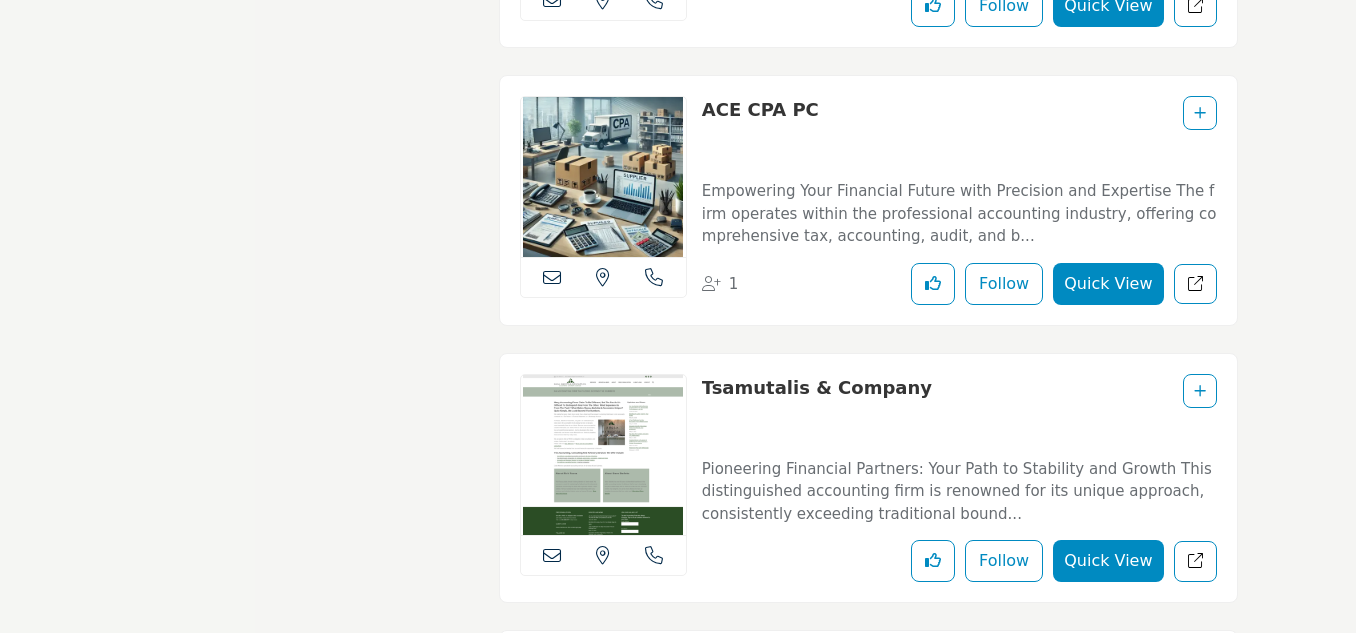
scroll to position [8954, 0]
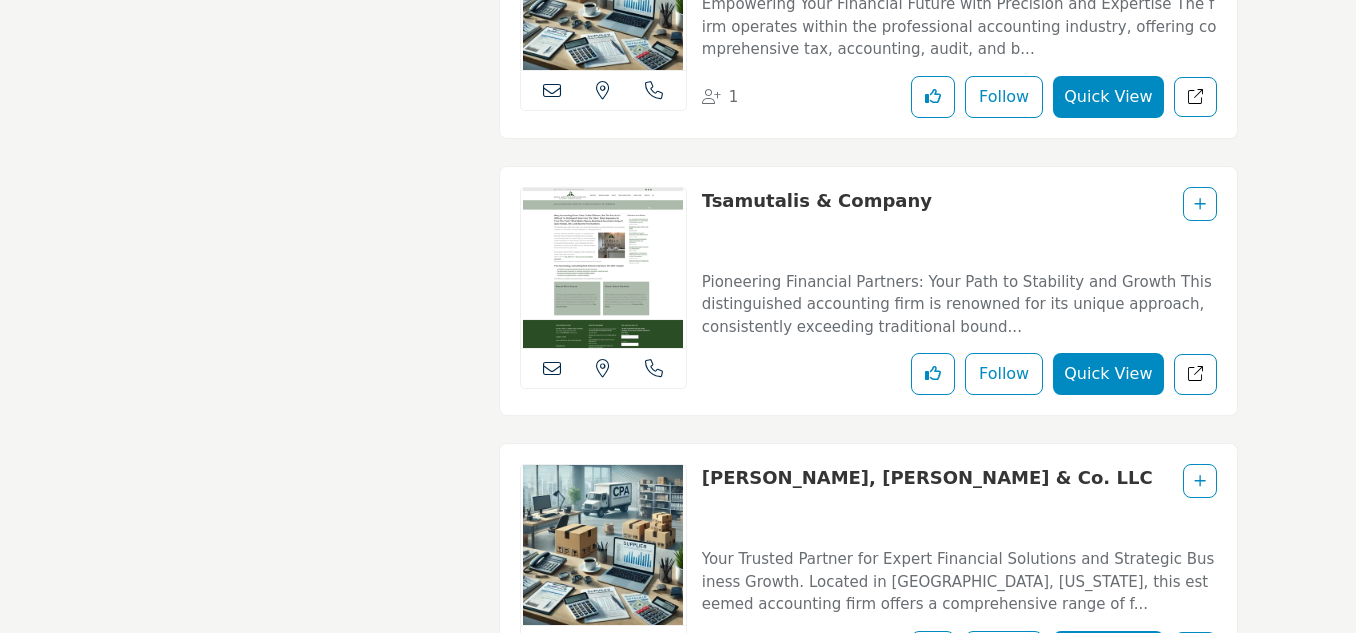
drag, startPoint x: 920, startPoint y: 191, endPoint x: 702, endPoint y: 198, distance: 218.1
click at [702, 198] on div "Tsamutalis & Company" at bounding box center [959, 220] width 515 height 67
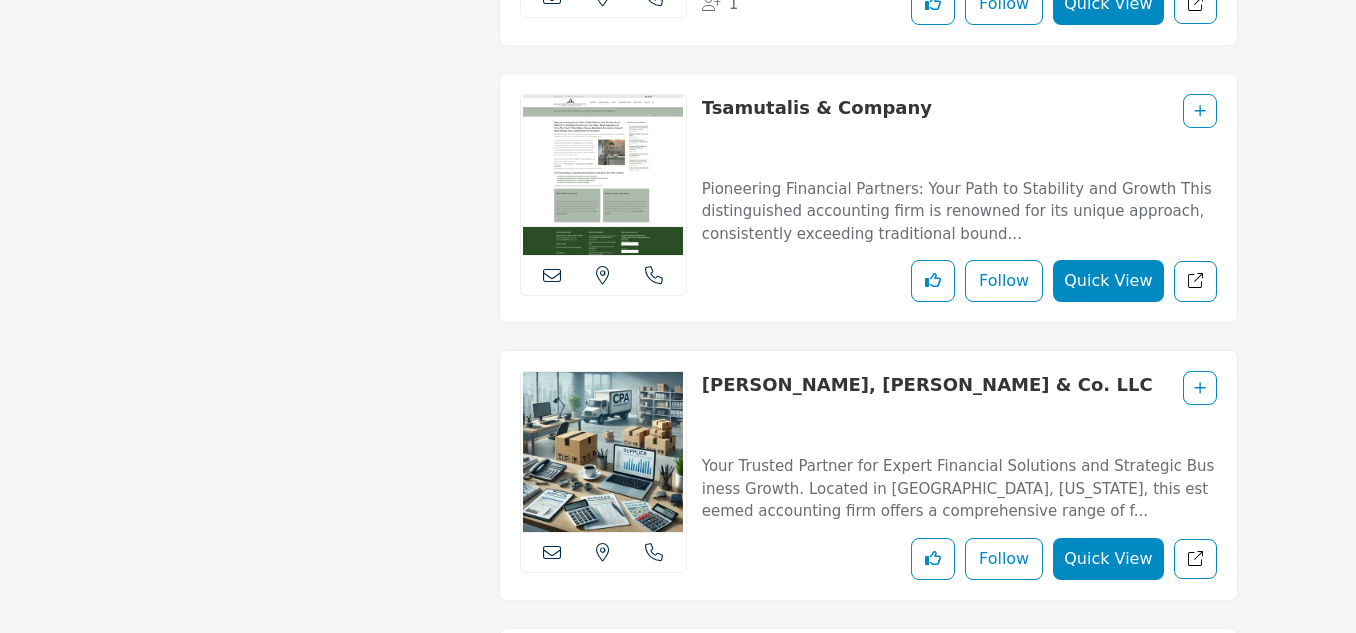
scroll to position [9154, 0]
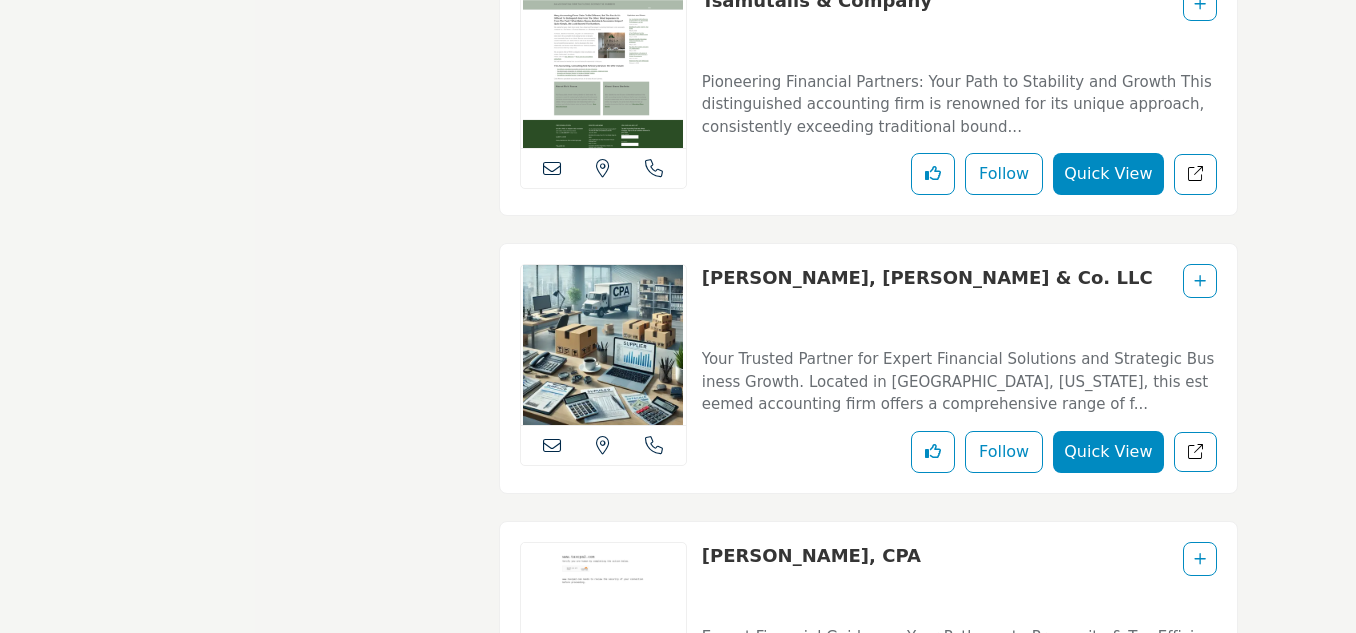
drag, startPoint x: 926, startPoint y: 287, endPoint x: 697, endPoint y: 261, distance: 230.5
click at [697, 261] on div "View the location of this listing Call Number" at bounding box center [868, 368] width 739 height 251
copy link "Tonelli, Sheedy & Co. LLC"
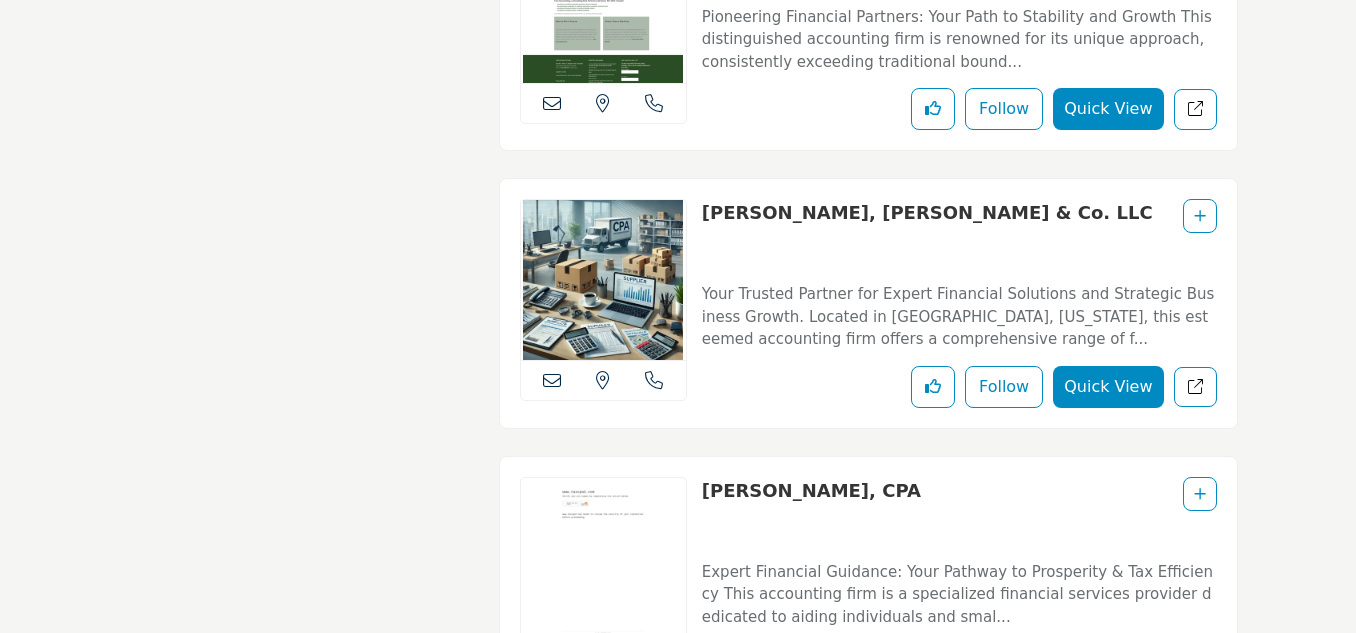
scroll to position [9454, 0]
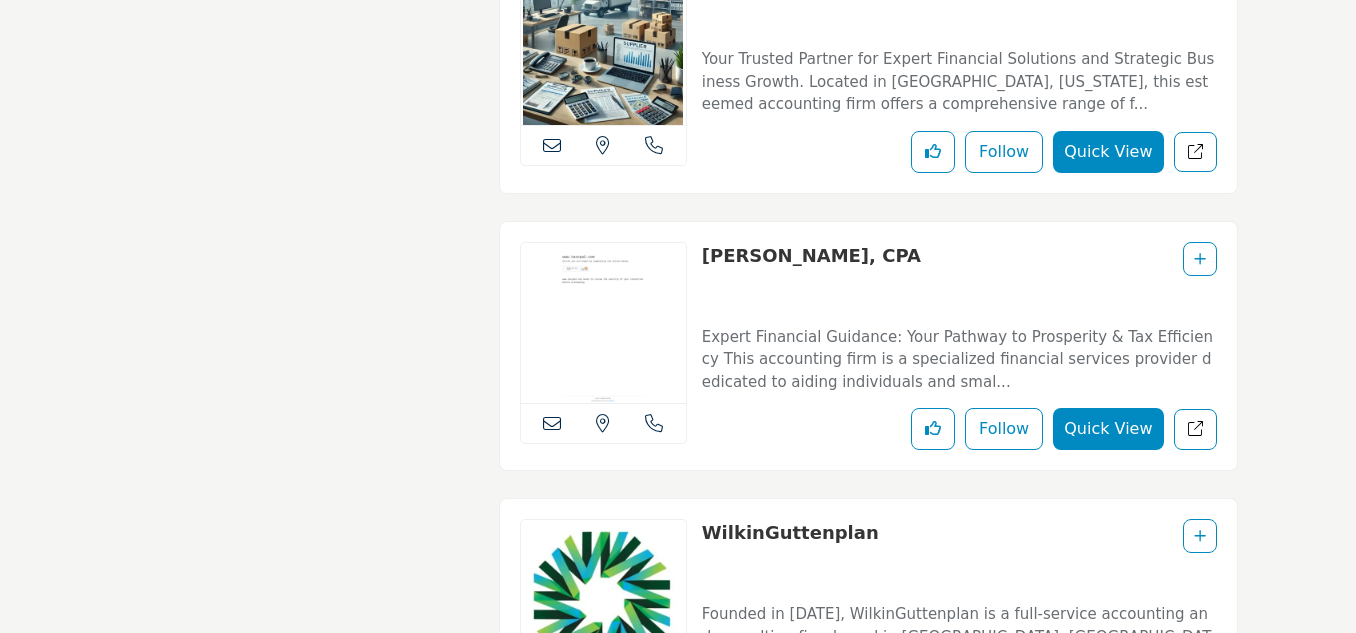
drag, startPoint x: 953, startPoint y: 263, endPoint x: 683, endPoint y: 247, distance: 270.5
click at [683, 247] on div "View the location of this listing Call Number" at bounding box center [868, 346] width 739 height 251
copy div "View the location of this listing Call Number Ralph E. Rosenbaum, CPA"
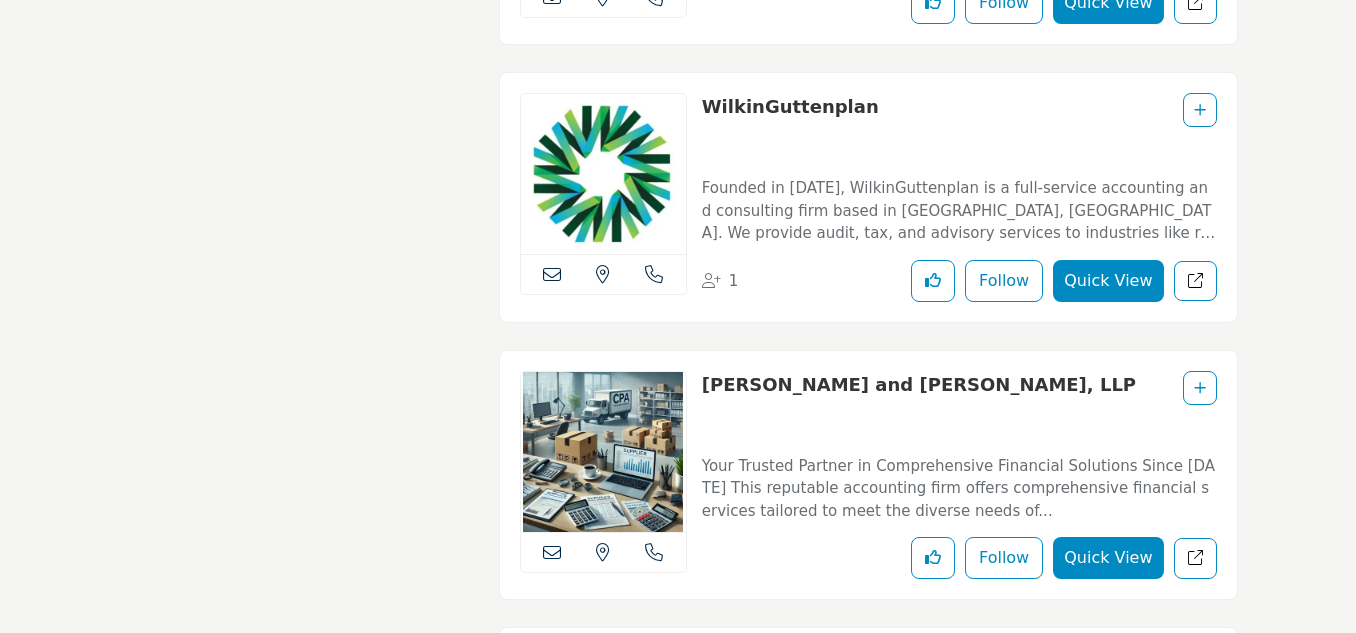
scroll to position [10054, 0]
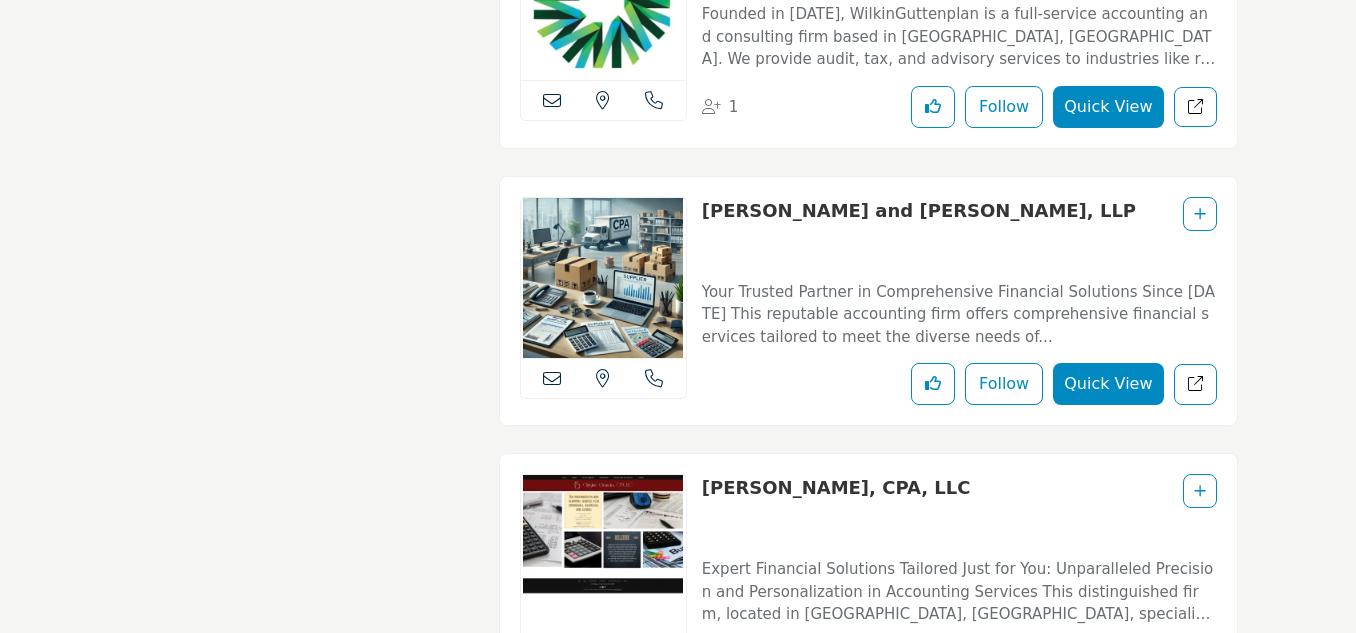
drag, startPoint x: 632, startPoint y: 269, endPoint x: 691, endPoint y: 196, distance: 93.9
click at [691, 197] on div "View the location of this listing Call Number" at bounding box center [868, 301] width 739 height 251
click at [1023, 219] on div "O'Malley and O'Malley, LLP" at bounding box center [959, 230] width 515 height 67
drag, startPoint x: 978, startPoint y: 219, endPoint x: 694, endPoint y: 217, distance: 284.0
click at [694, 217] on div "View the location of this listing Call Number" at bounding box center [868, 301] width 739 height 251
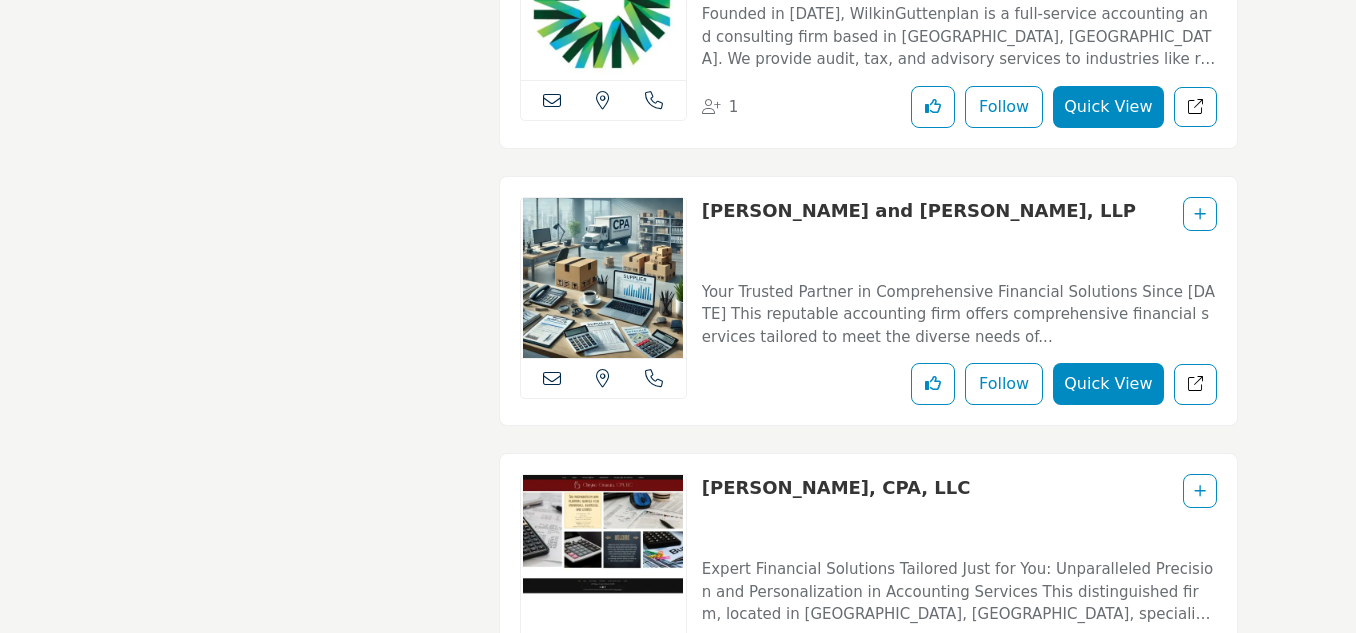
scroll to position [10354, 0]
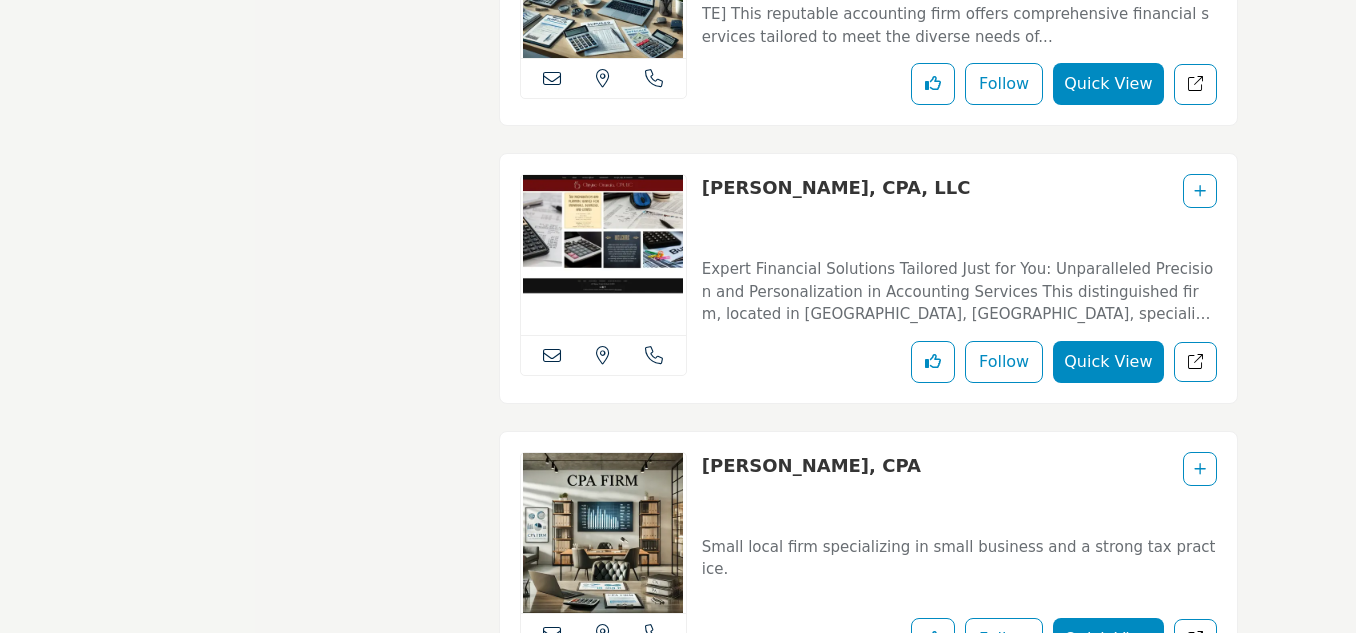
drag, startPoint x: 947, startPoint y: 187, endPoint x: 696, endPoint y: 176, distance: 251.2
click at [696, 176] on div "View the location of this listing Call Number" at bounding box center [868, 278] width 739 height 251
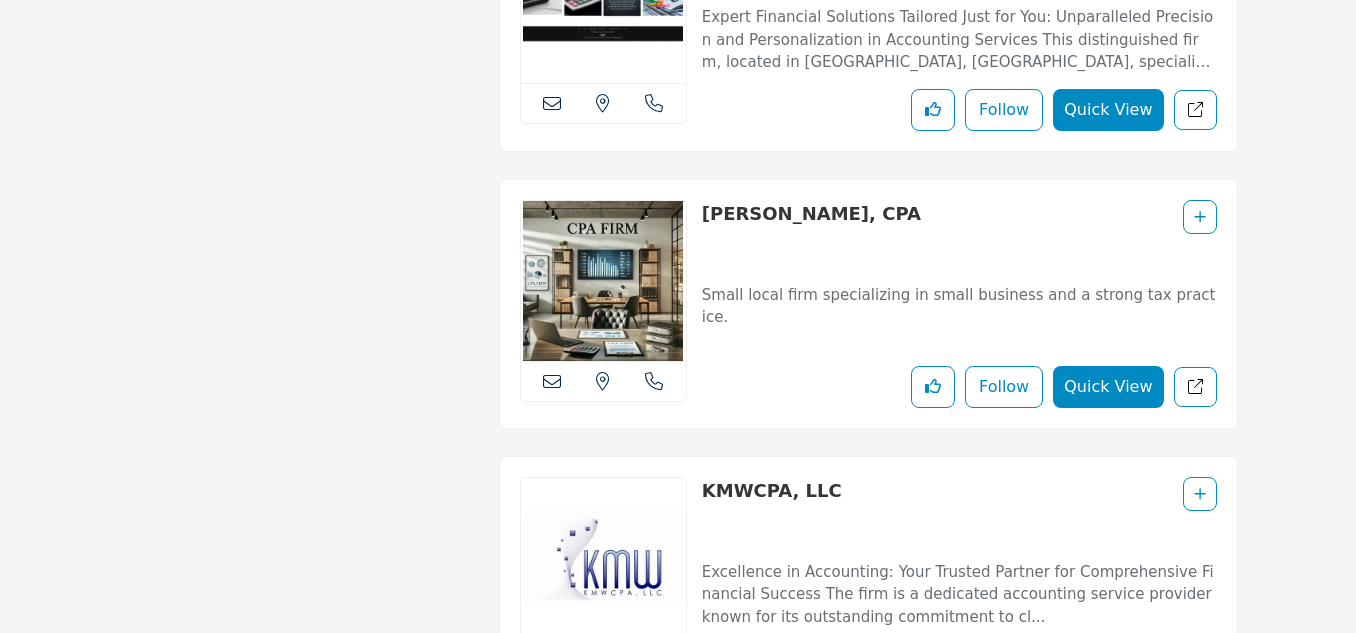
scroll to position [10654, 0]
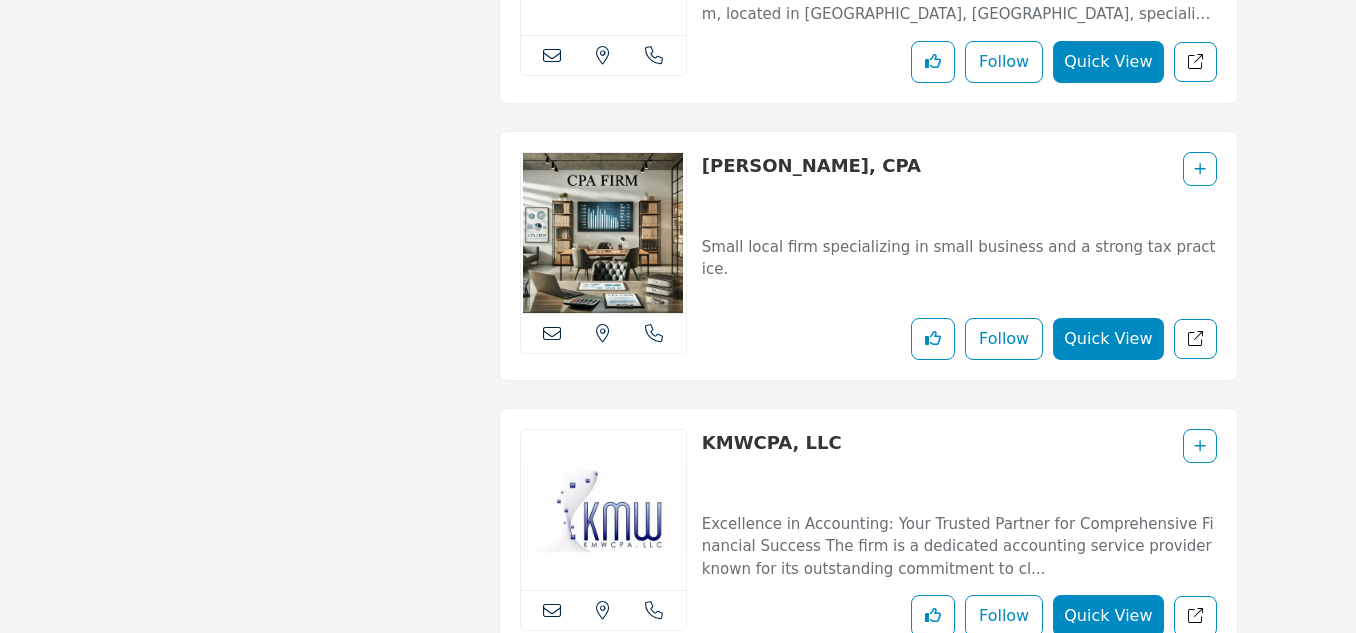
drag, startPoint x: 938, startPoint y: 160, endPoint x: 700, endPoint y: 151, distance: 238.2
click at [700, 151] on div "View the location of this listing Call Number" at bounding box center [868, 256] width 739 height 250
drag, startPoint x: 854, startPoint y: 433, endPoint x: 691, endPoint y: 442, distance: 163.2
click at [691, 442] on div "View the location of this listing Call Number" at bounding box center [868, 533] width 739 height 251
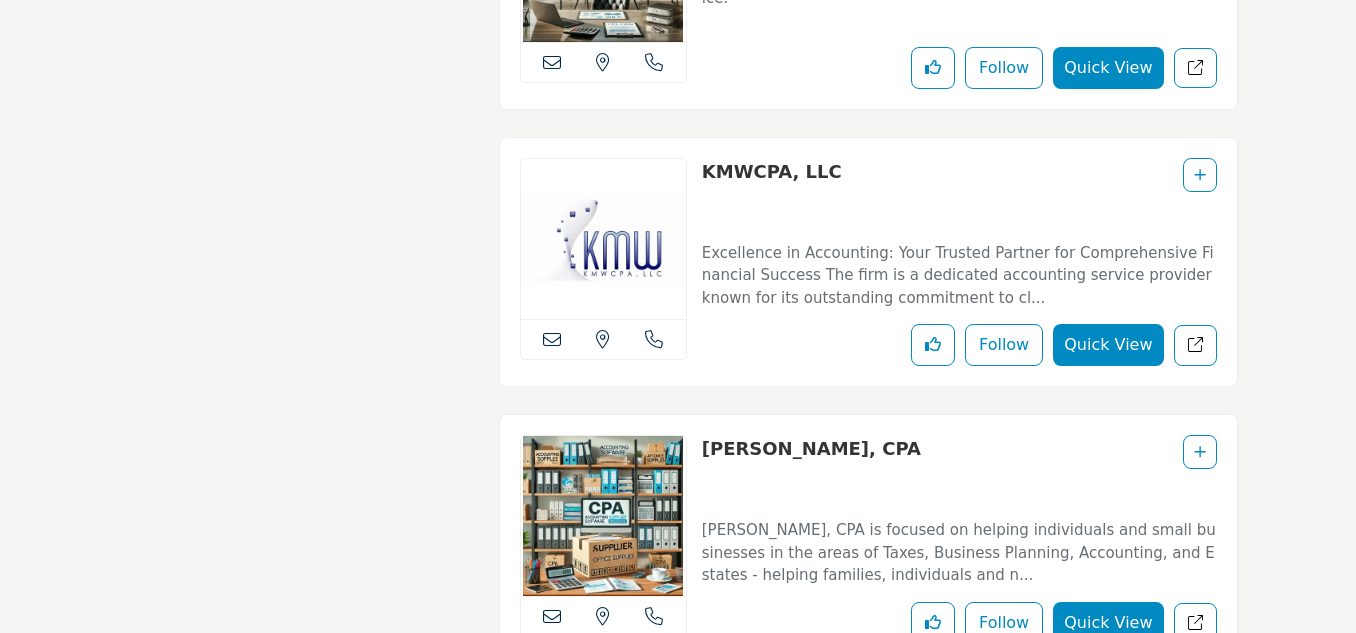
scroll to position [10954, 0]
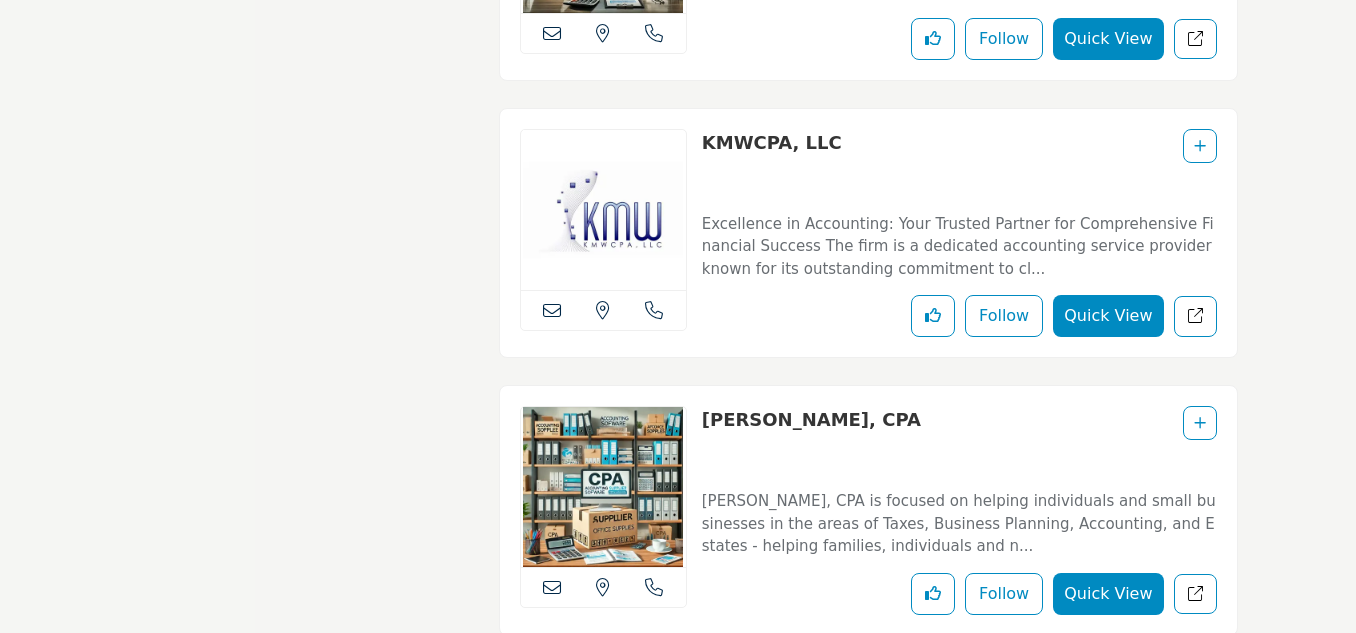
drag, startPoint x: 919, startPoint y: 405, endPoint x: 681, endPoint y: 338, distance: 247.2
click at [690, 420] on div "View the location of this listing Call Number" at bounding box center [868, 510] width 739 height 251
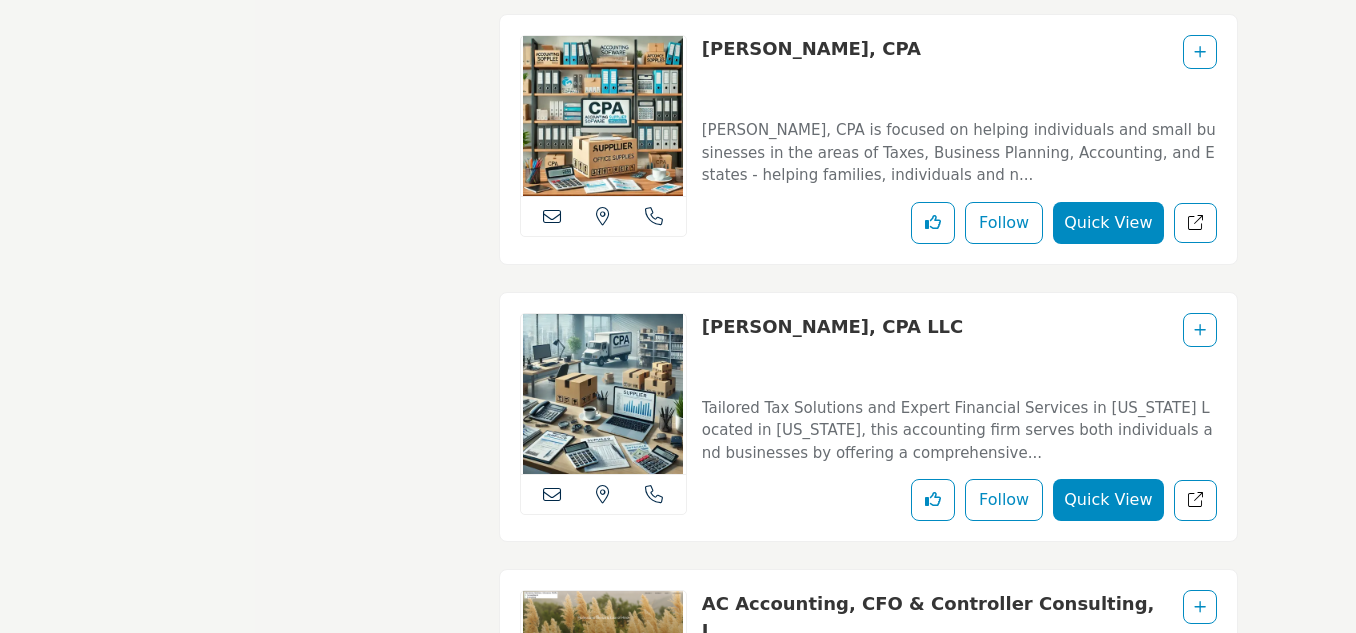
scroll to position [11354, 0]
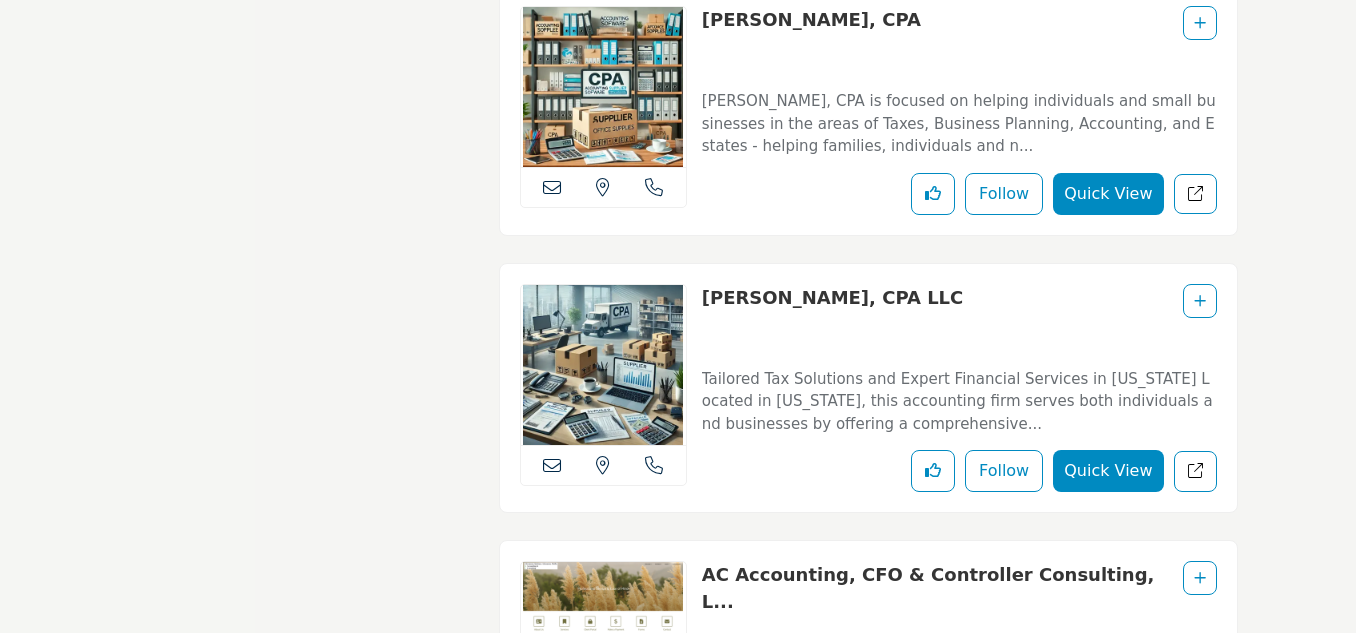
drag, startPoint x: 936, startPoint y: 293, endPoint x: 706, endPoint y: 288, distance: 230.0
click at [706, 288] on div "Michael Serico, CPA LLC" at bounding box center [959, 317] width 515 height 67
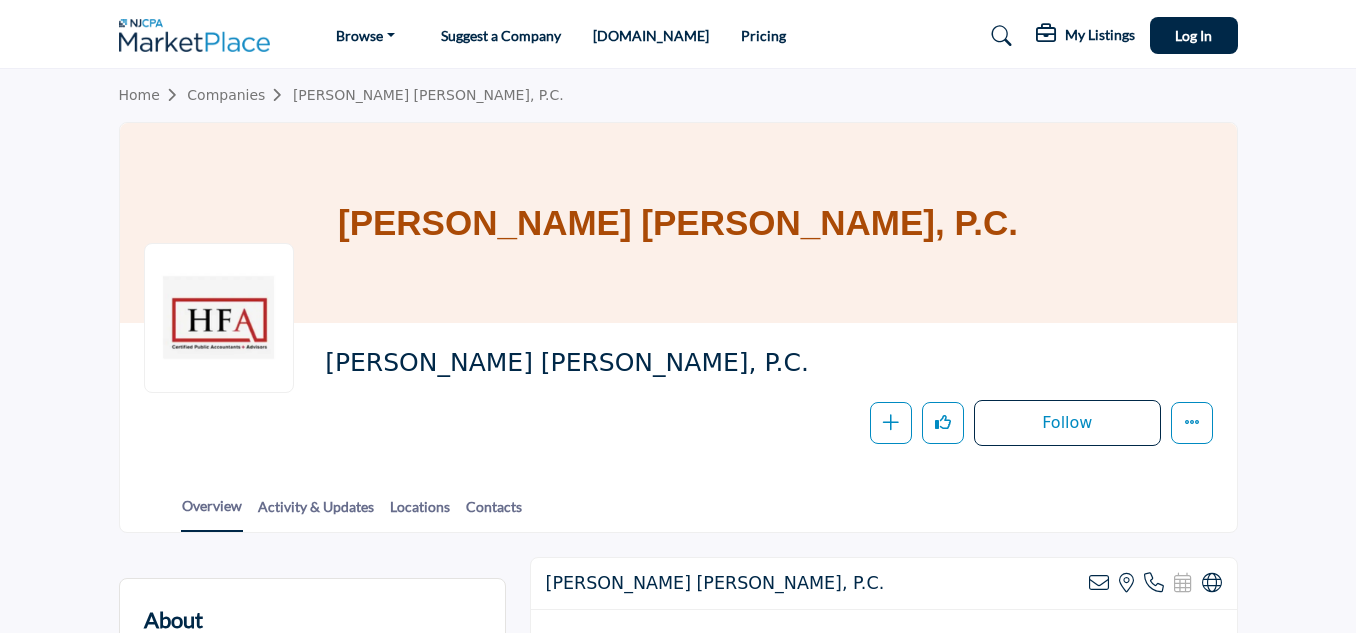
drag, startPoint x: 664, startPoint y: 360, endPoint x: 301, endPoint y: 356, distance: 363.0
click at [301, 356] on div "Holman Frenia Allison, P.C. Follow Following Message Recommend Add to My Suppli…" at bounding box center [678, 396] width 1069 height 99
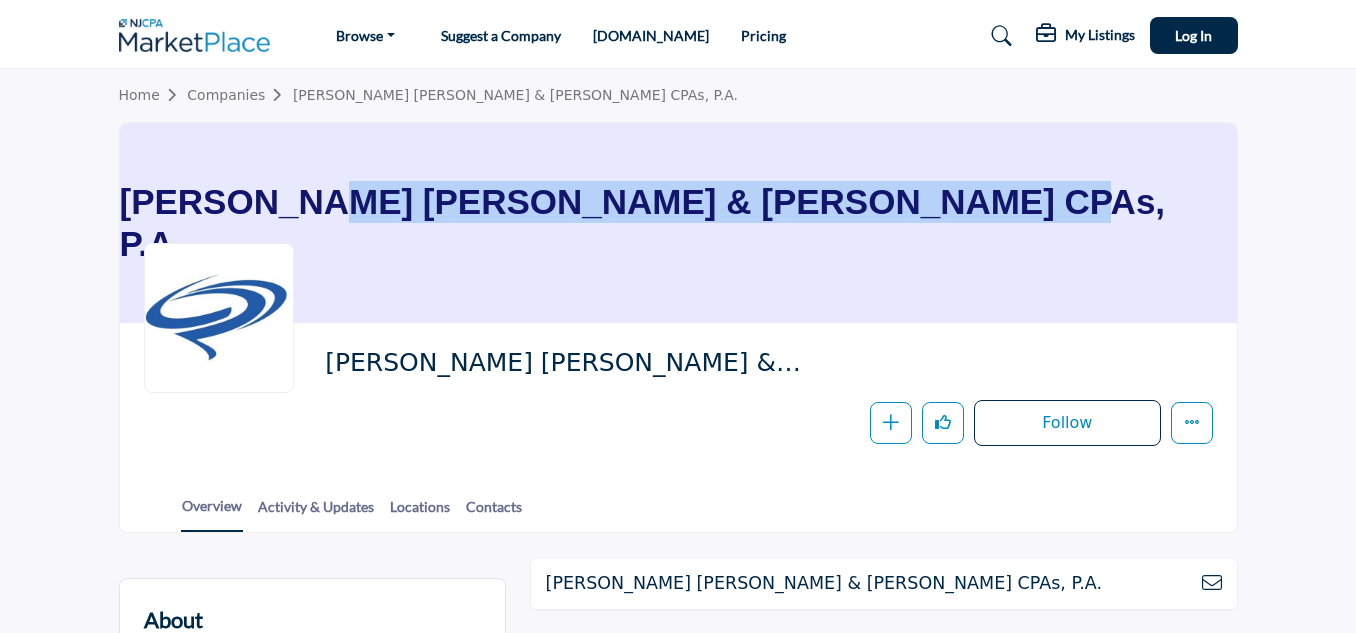
drag, startPoint x: 1039, startPoint y: 226, endPoint x: 263, endPoint y: 207, distance: 776.2
click at [263, 207] on div "Capaldi Reynolds & Pelosi CPAs, P.A." at bounding box center [678, 223] width 1117 height 200
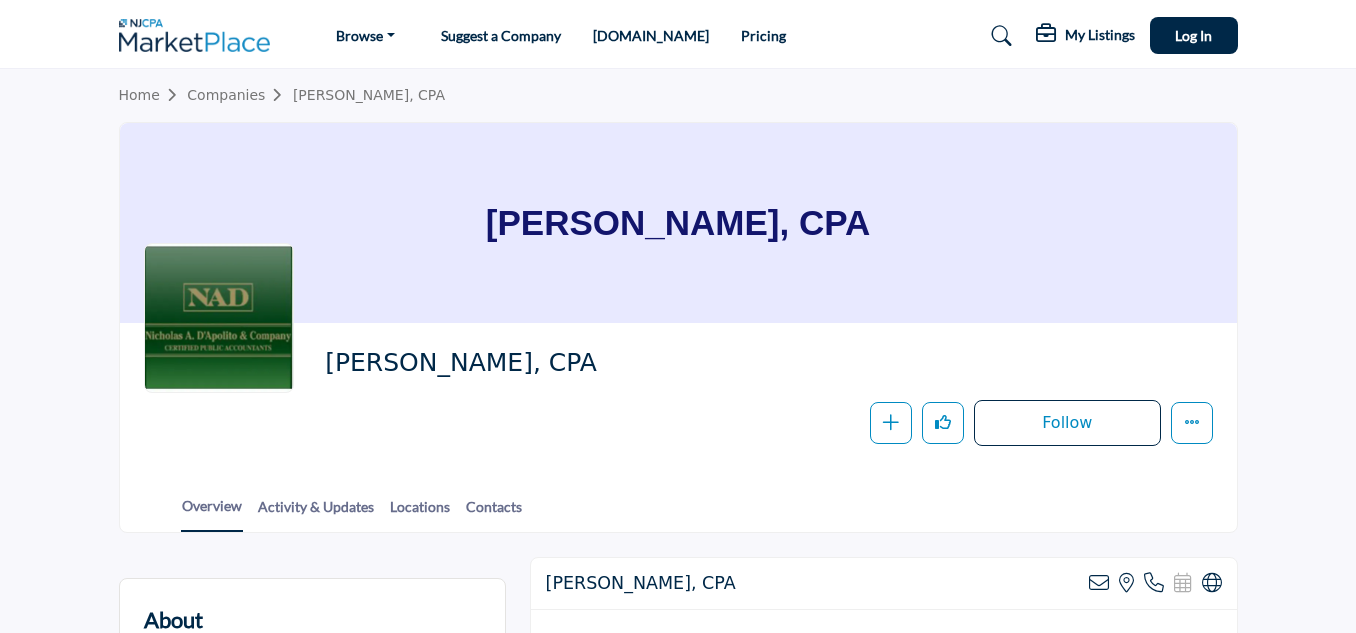
drag, startPoint x: 676, startPoint y: 384, endPoint x: 283, endPoint y: 360, distance: 393.7
click at [283, 360] on div "Nicholas A. D'Apolito, CPA Follow Following Message Recommend Add to My Supplie…" at bounding box center [678, 396] width 1069 height 99
copy div "Nicholas A. D'Apolito, CPA"
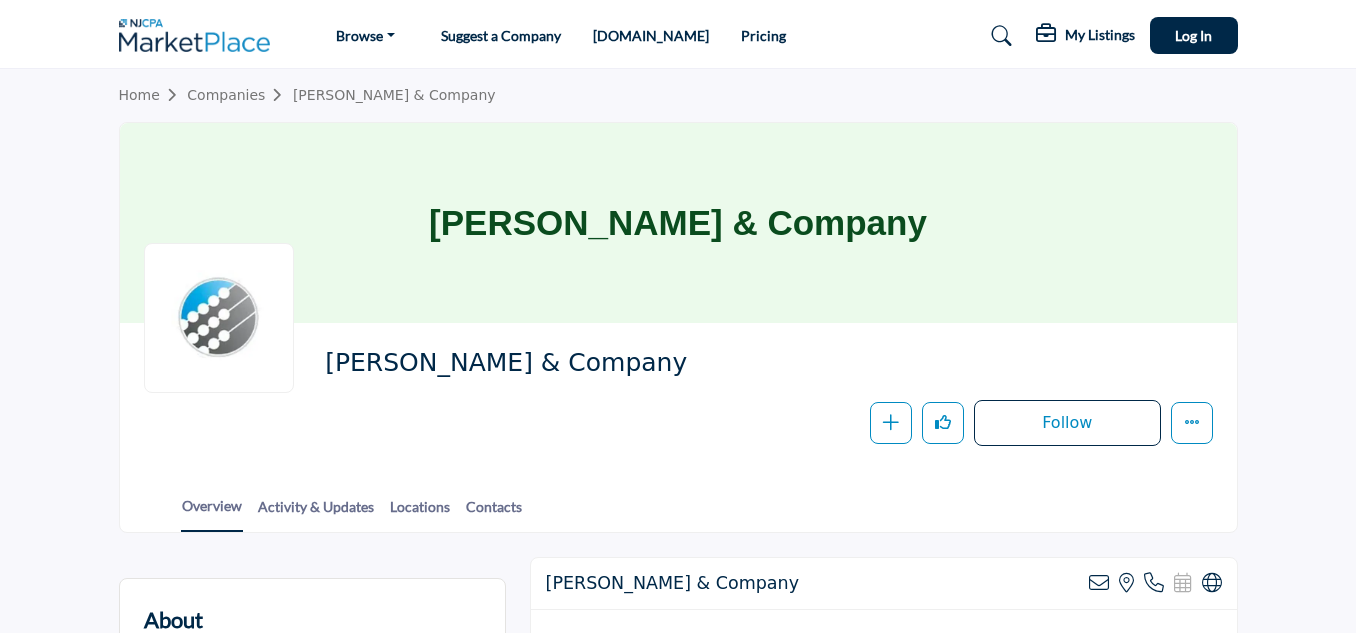
drag, startPoint x: 706, startPoint y: 383, endPoint x: 294, endPoint y: 361, distance: 412.6
click at [294, 361] on div "[PERSON_NAME] & Company Follow Following Message Recommend Add to My Suppliers …" at bounding box center [678, 396] width 1069 height 99
copy span "[PERSON_NAME] & Company"
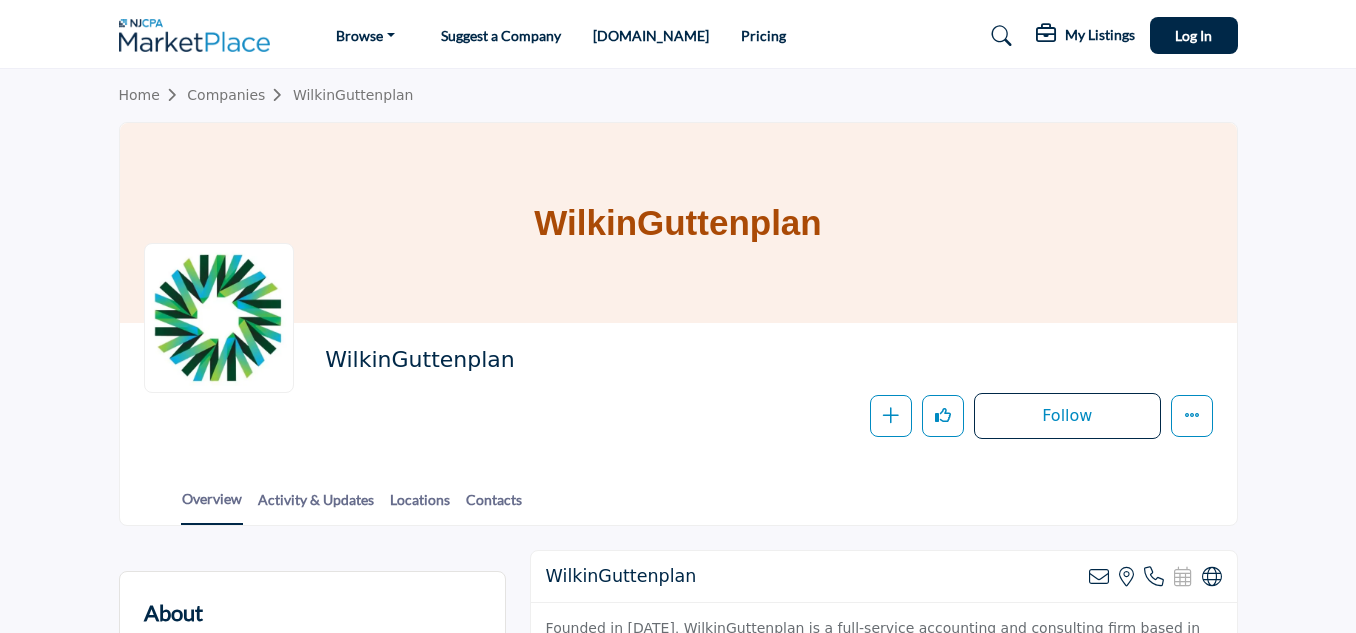
drag, startPoint x: 298, startPoint y: 364, endPoint x: 238, endPoint y: 363, distance: 60.0
click at [238, 363] on div "WilkinGuttenplan Follow Following Message Recommend Add to My Suppliers Phone N…" at bounding box center [678, 393] width 1069 height 92
copy div "WilkinGuttenplan"
